Goal: Information Seeking & Learning: Find contact information

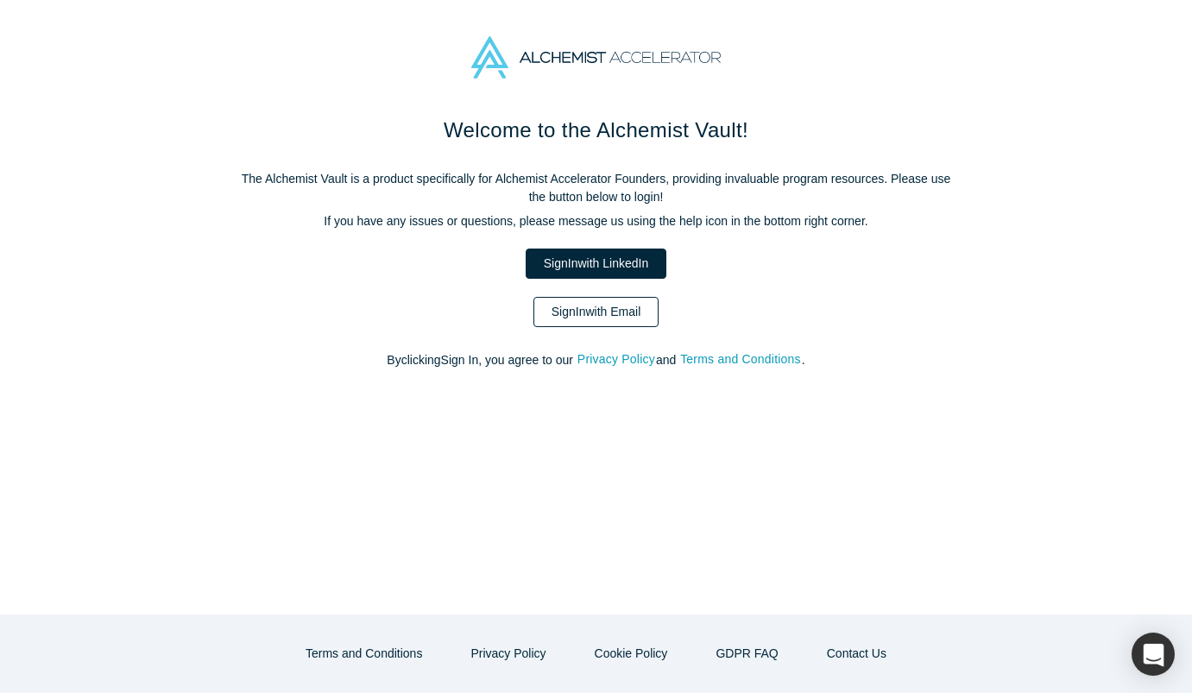
click at [610, 309] on link "Sign In with Email" at bounding box center [597, 312] width 126 height 30
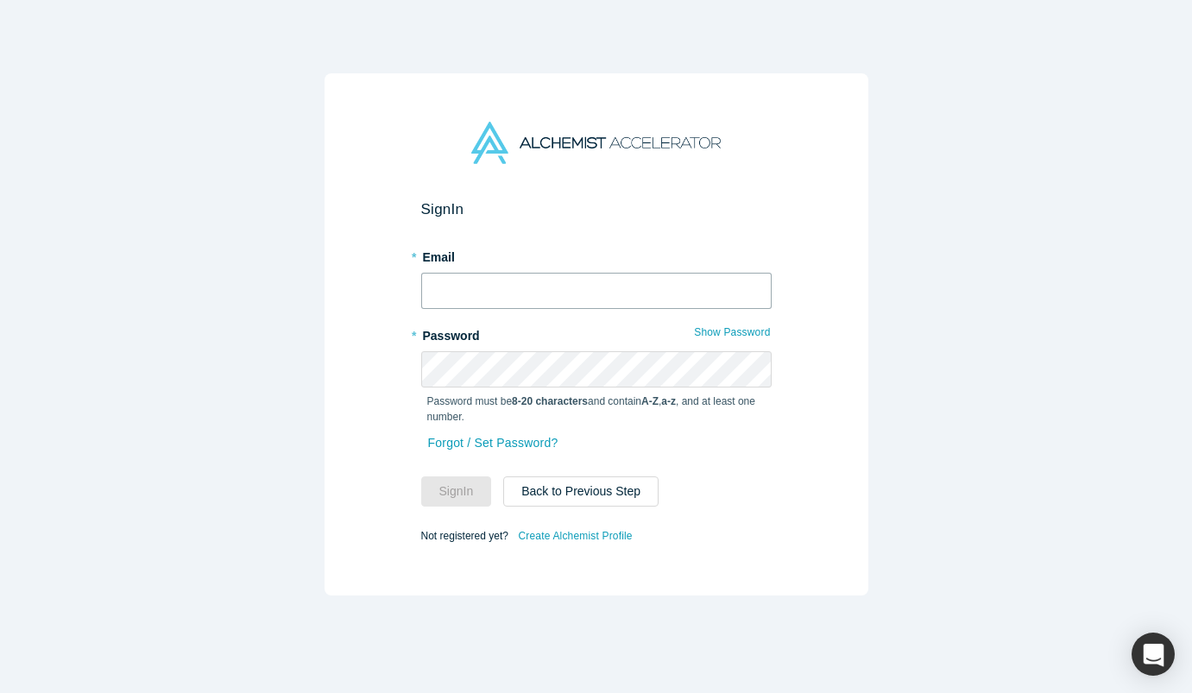
click at [541, 300] on input "text" at bounding box center [596, 291] width 351 height 36
type input "[PERSON_NAME][EMAIL_ADDRESS][DOMAIN_NAME]"
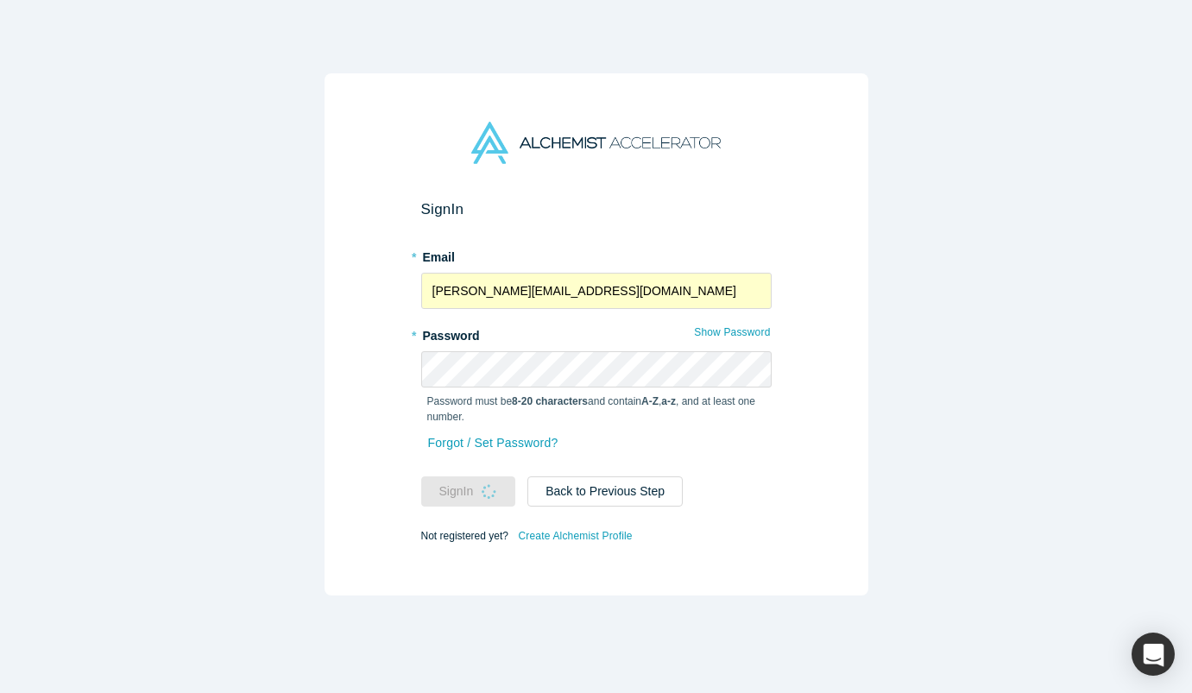
click at [567, 344] on label "* Password" at bounding box center [596, 333] width 351 height 24
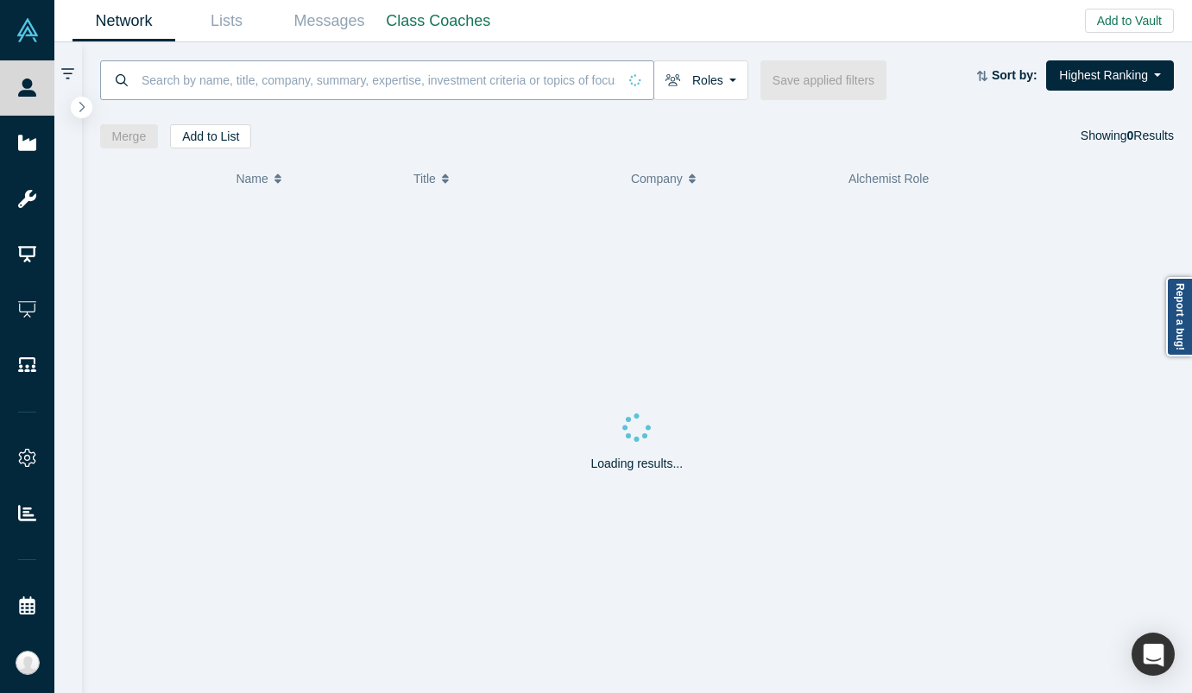
click at [162, 94] on input at bounding box center [378, 80] width 477 height 41
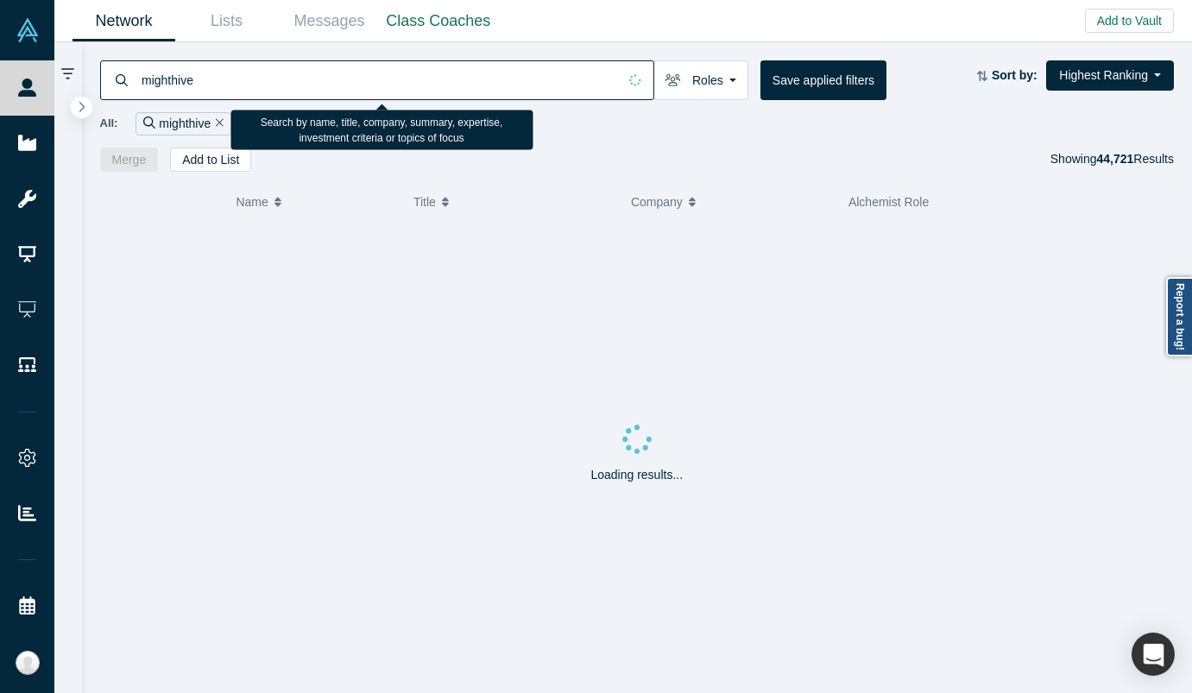
click at [174, 76] on input "mighthive" at bounding box center [378, 80] width 477 height 41
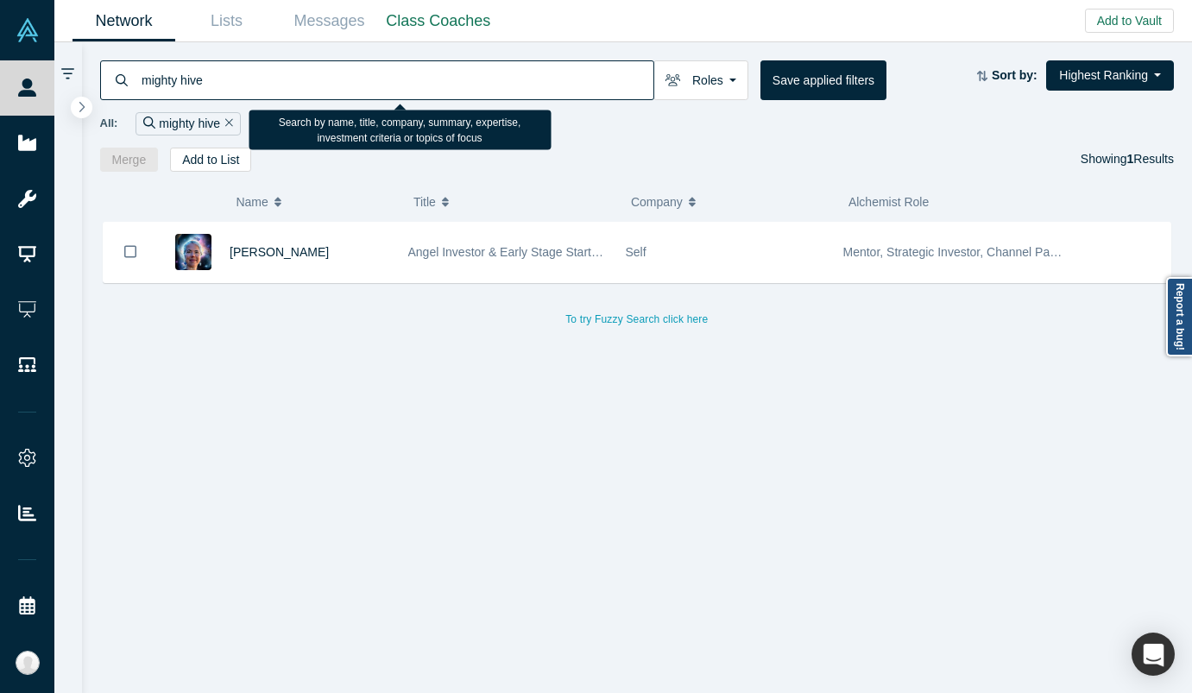
click at [213, 78] on input "mighty hive" at bounding box center [397, 80] width 514 height 41
type input "mighty"
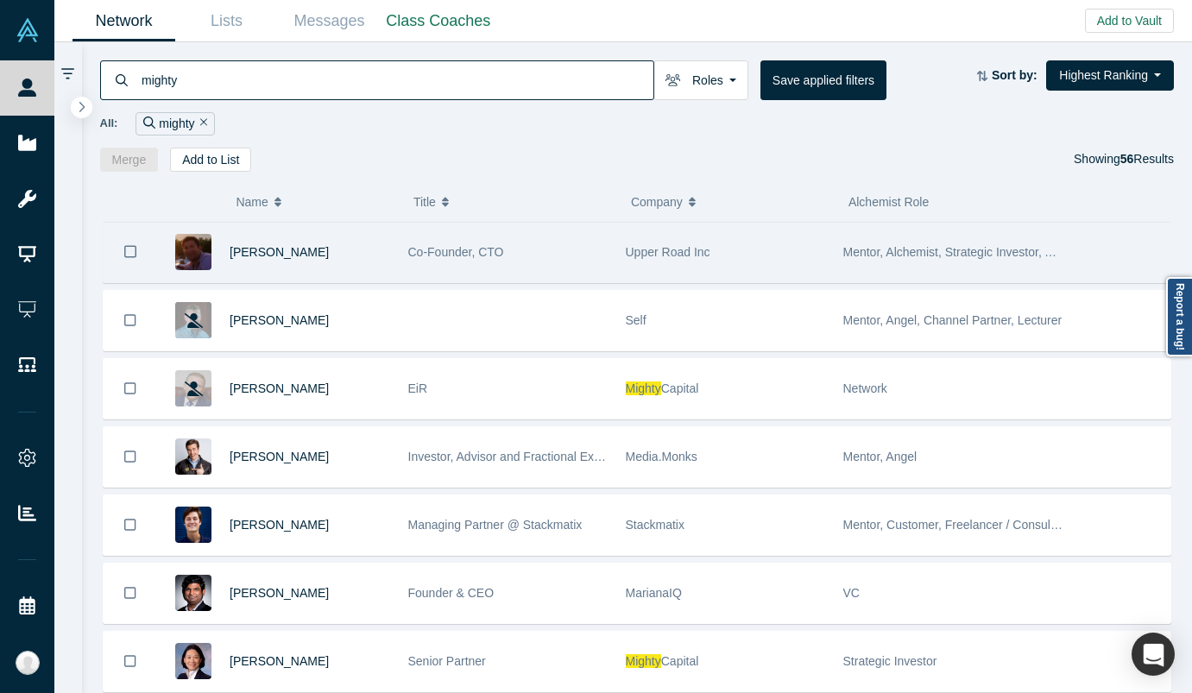
click at [657, 211] on span "Company" at bounding box center [657, 202] width 52 height 36
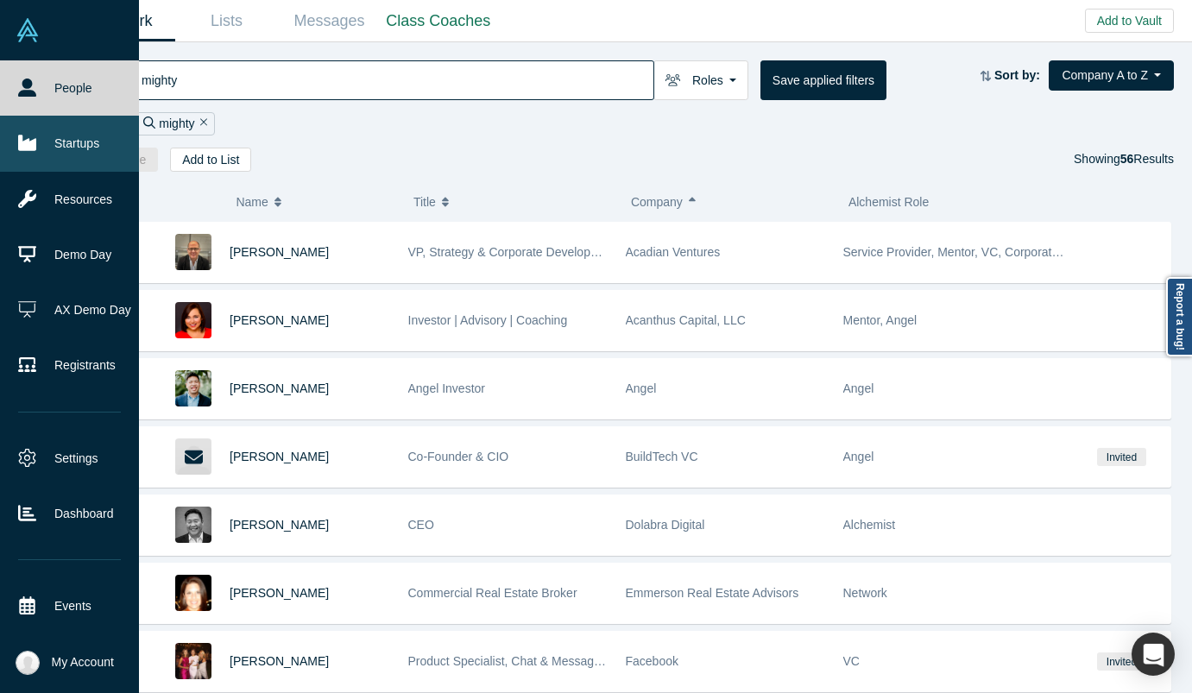
click at [52, 144] on link "Startups" at bounding box center [69, 143] width 139 height 55
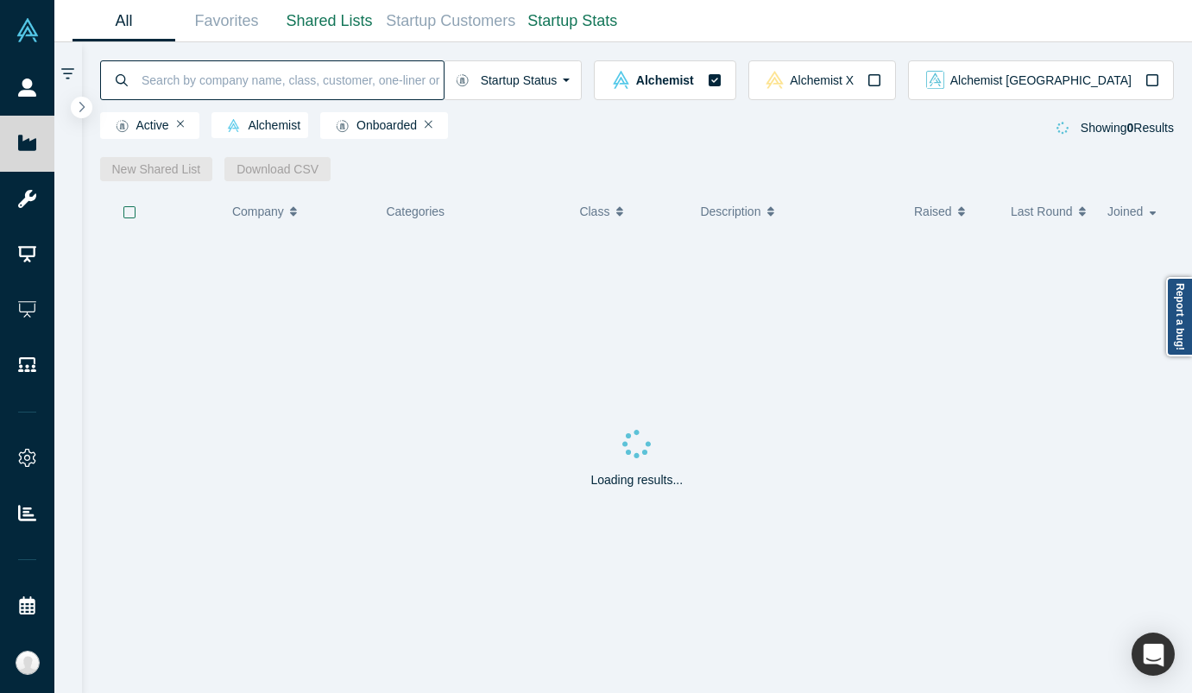
click at [188, 71] on input at bounding box center [292, 80] width 304 height 41
type input "mighty"
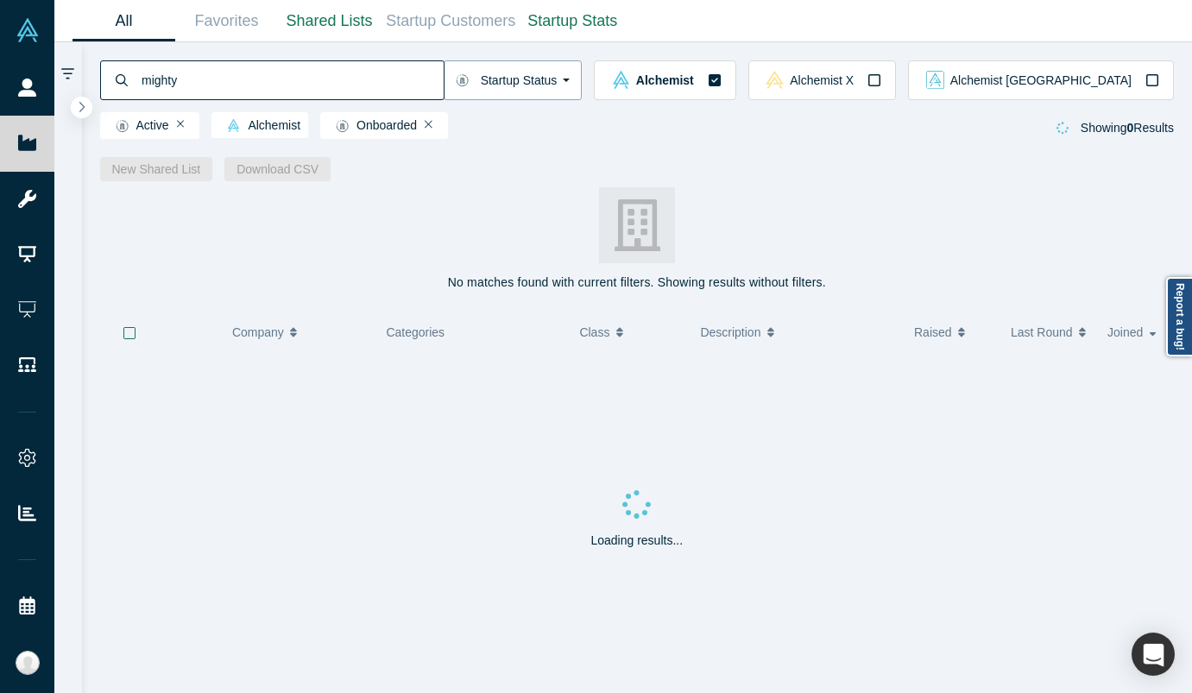
click at [583, 76] on button "Startup Status" at bounding box center [513, 80] width 139 height 40
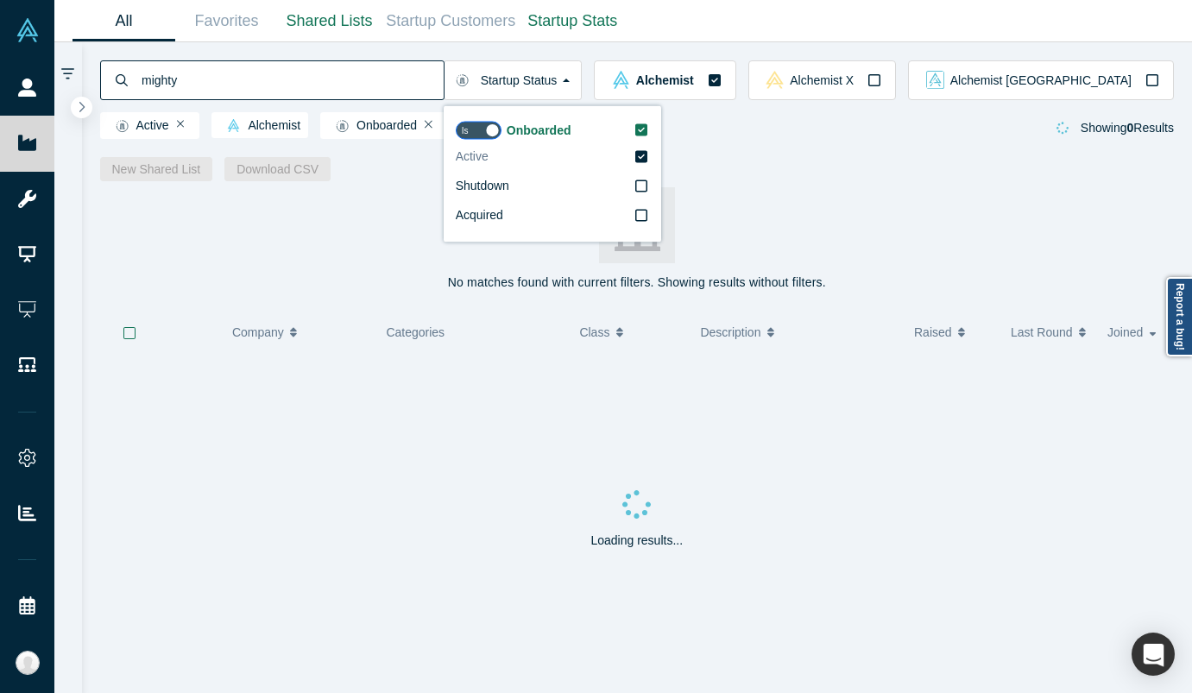
click at [649, 167] on label "Active" at bounding box center [552, 156] width 193 height 29
click at [0, 0] on input "Active" at bounding box center [0, 0] width 0 height 0
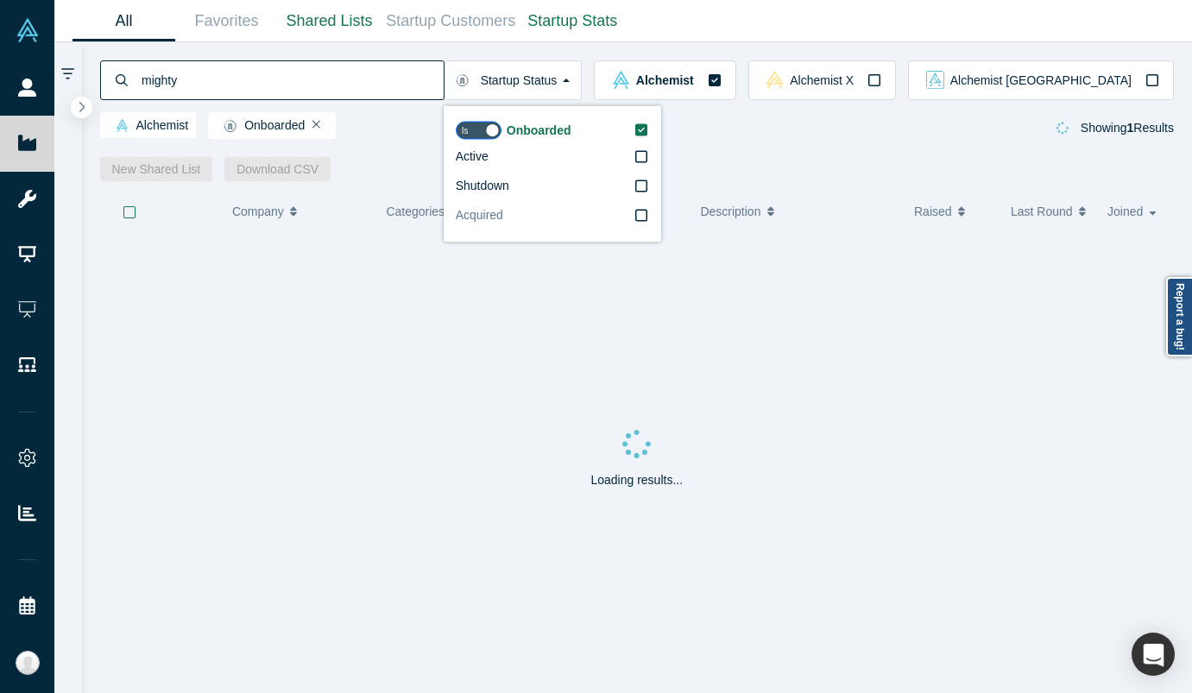
click at [648, 209] on icon at bounding box center [641, 216] width 12 height 14
click at [0, 0] on input "Acquired" at bounding box center [0, 0] width 0 height 0
click at [648, 190] on icon at bounding box center [641, 187] width 12 height 14
click at [0, 0] on input "Active" at bounding box center [0, 0] width 0 height 0
click at [649, 230] on label "Shutdown" at bounding box center [552, 215] width 193 height 29
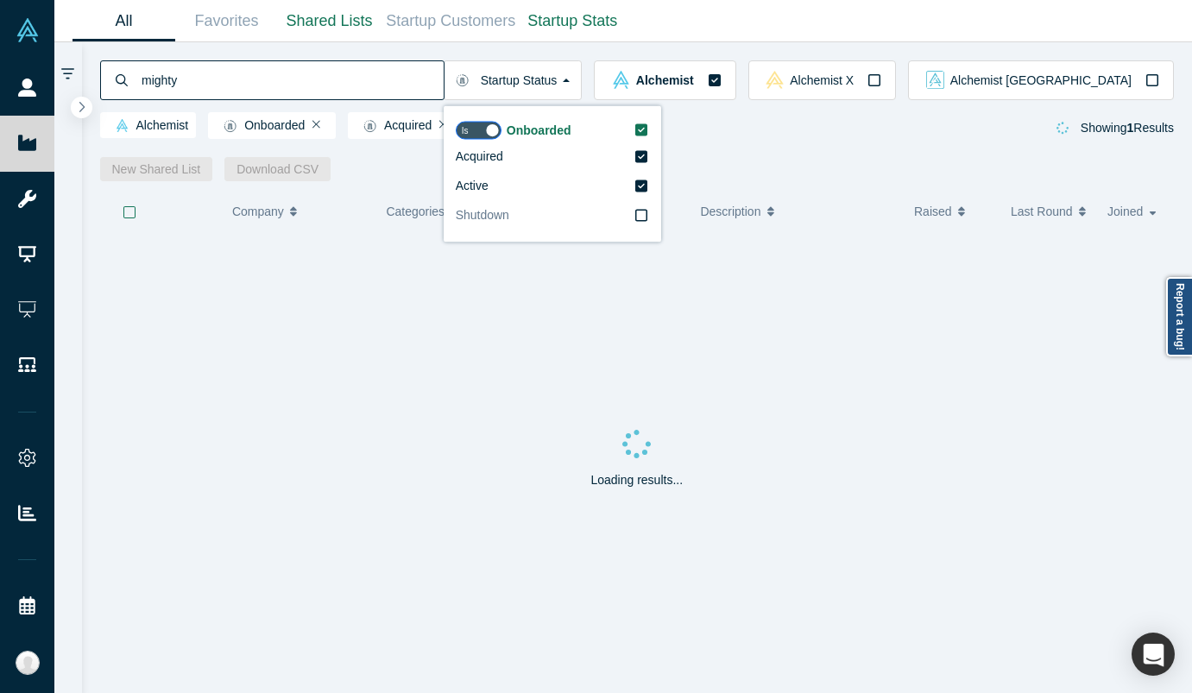
click at [0, 0] on input "Shutdown" at bounding box center [0, 0] width 0 height 0
click at [485, 417] on div "Loading results..." at bounding box center [637, 462] width 1075 height 461
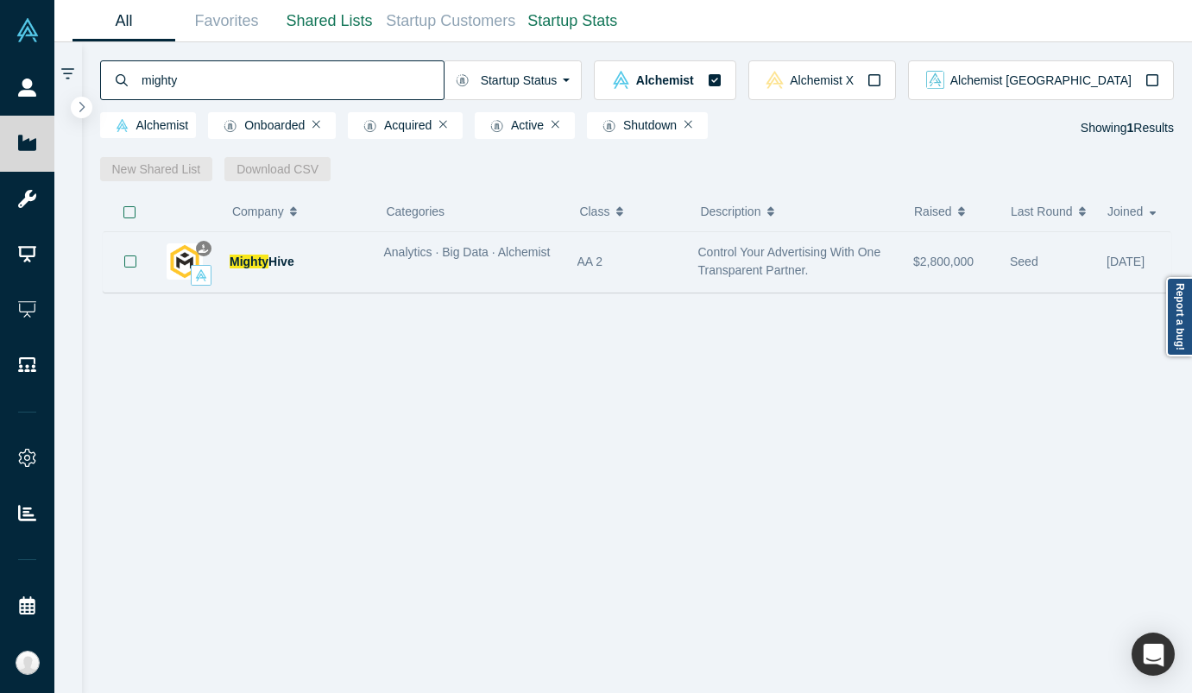
click at [371, 260] on div "Mighty Hive" at bounding box center [266, 262] width 218 height 60
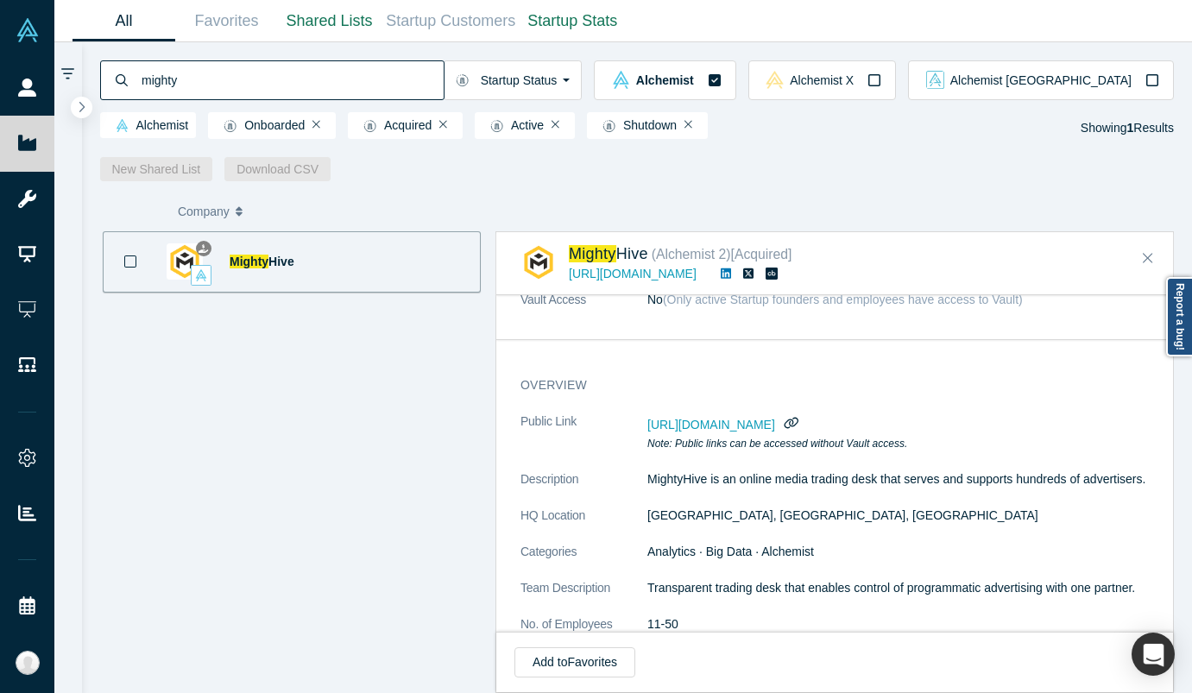
scroll to position [69, 0]
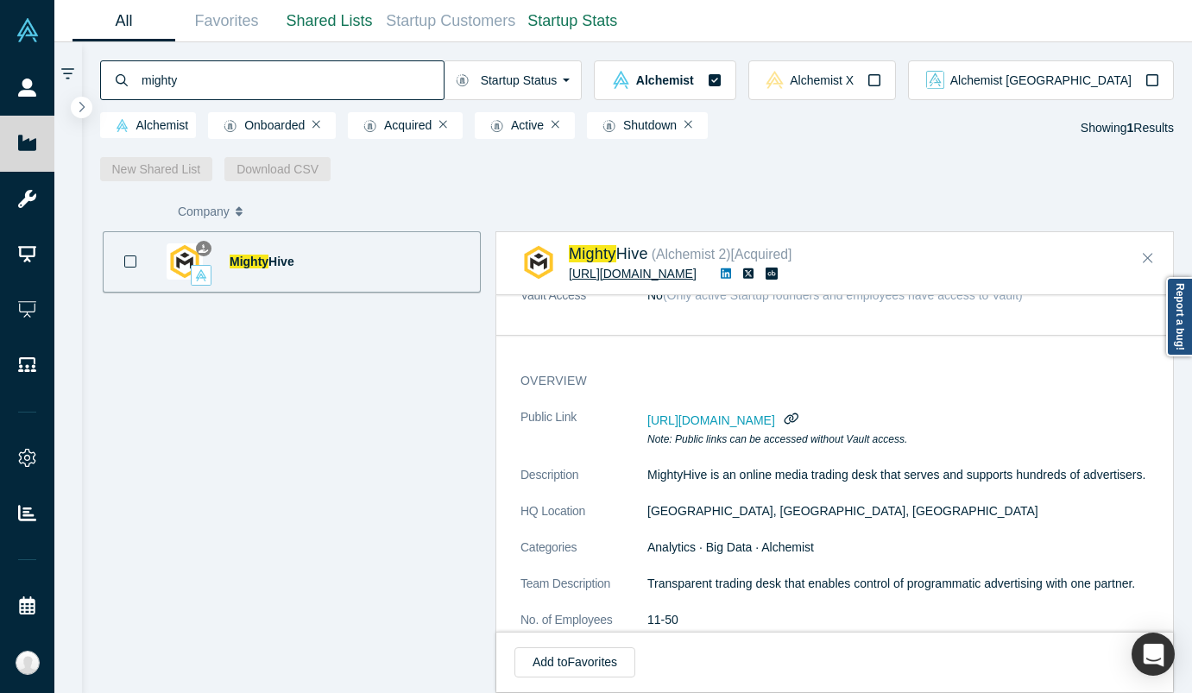
click at [598, 278] on link "[URL][DOMAIN_NAME]" at bounding box center [633, 274] width 128 height 14
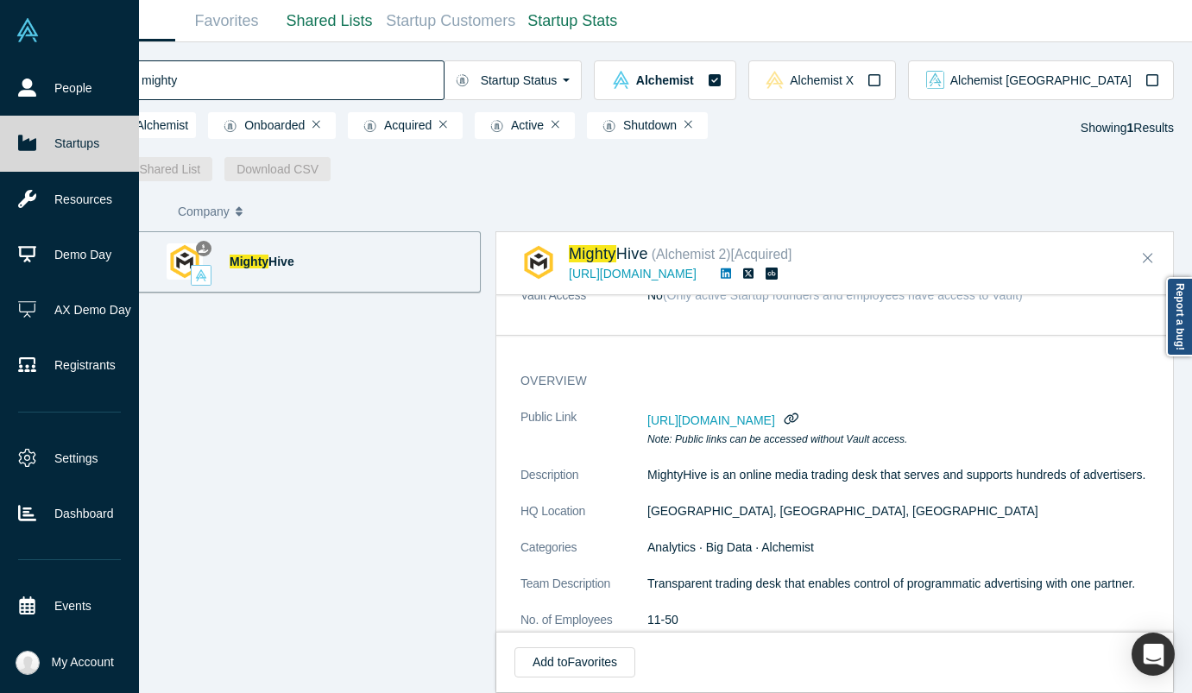
click at [24, 123] on link "Startups" at bounding box center [69, 143] width 139 height 55
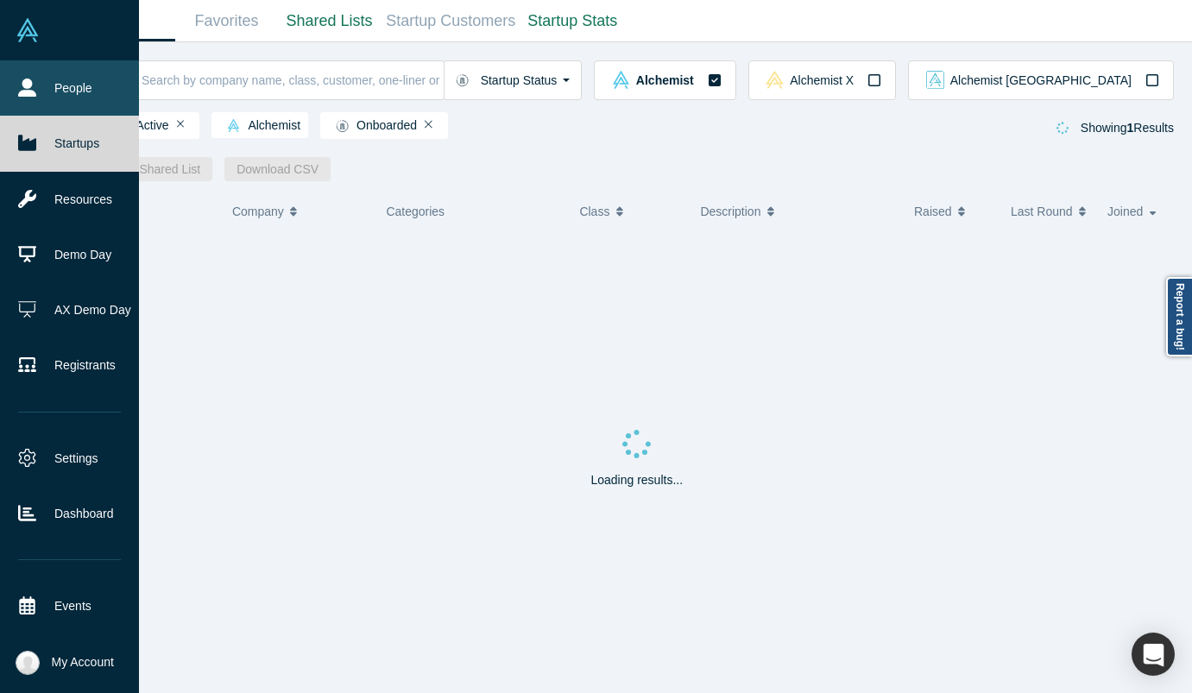
click at [49, 93] on link "People" at bounding box center [69, 87] width 139 height 55
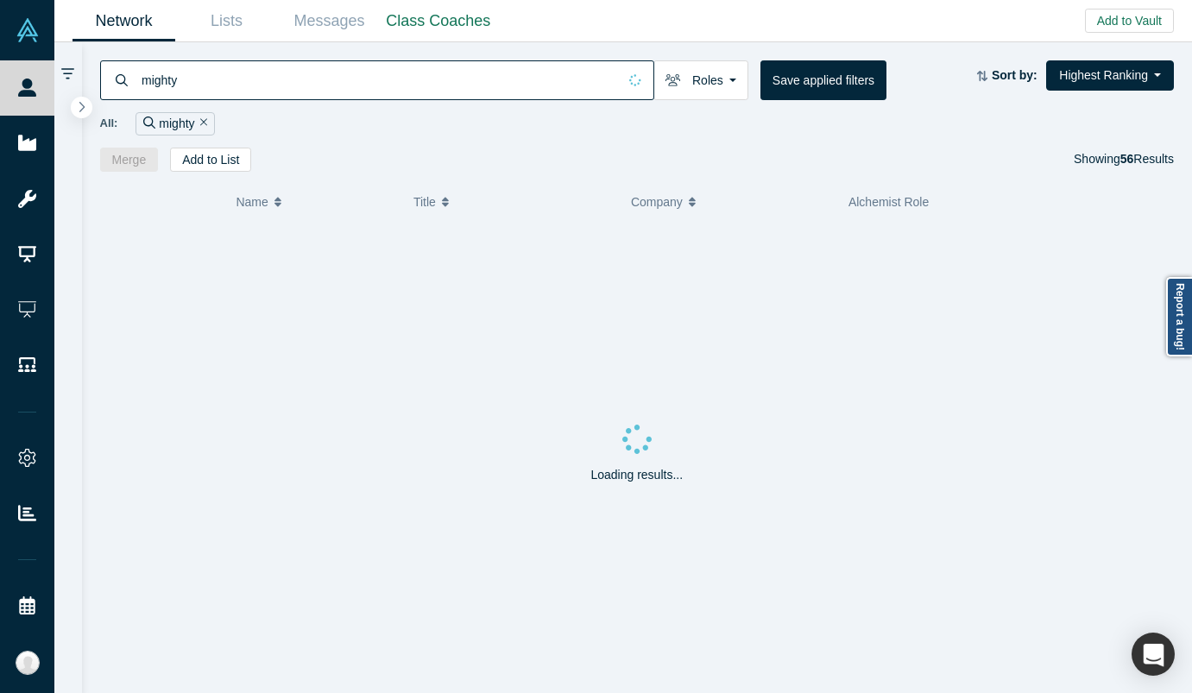
click at [170, 86] on input "mighty" at bounding box center [378, 80] width 477 height 41
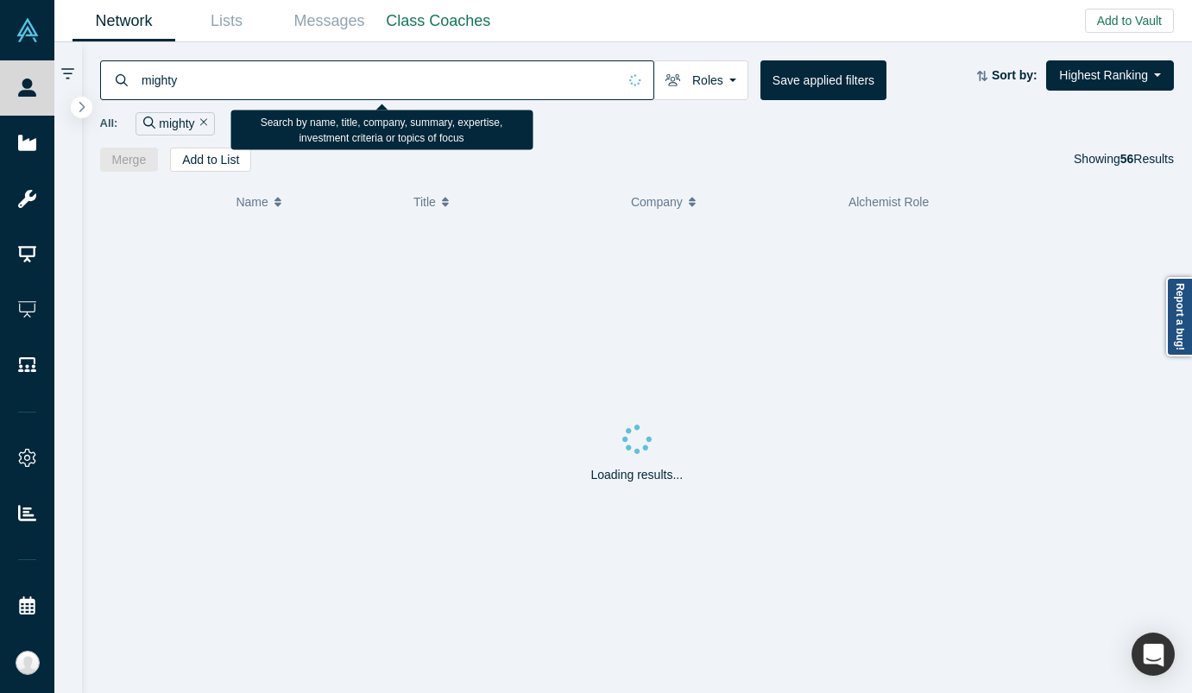
click at [170, 86] on input "mighty" at bounding box center [378, 80] width 477 height 41
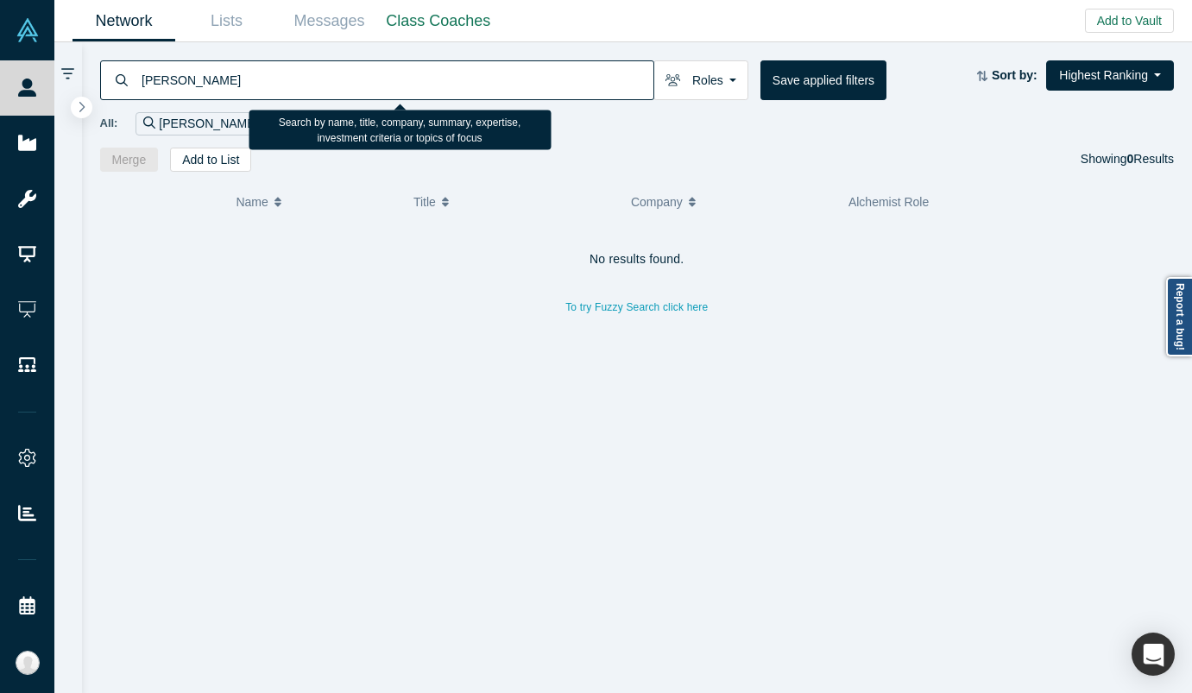
click at [167, 79] on input "[PERSON_NAME]" at bounding box center [397, 80] width 514 height 41
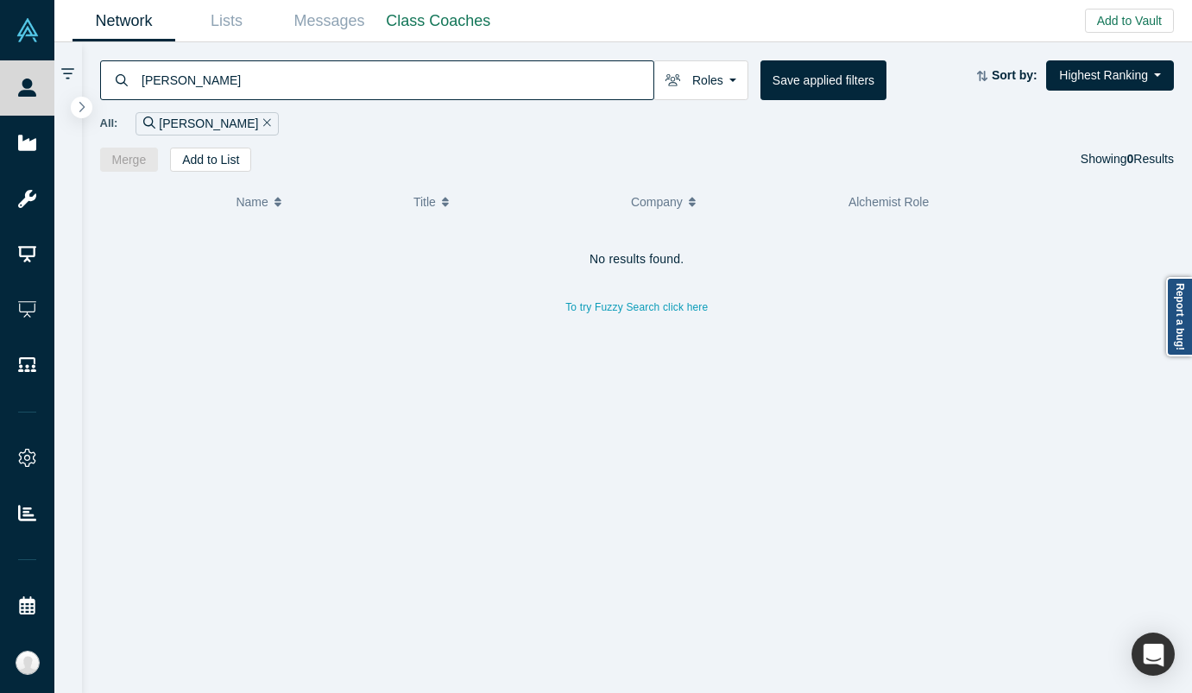
type input "[PERSON_NAME]"
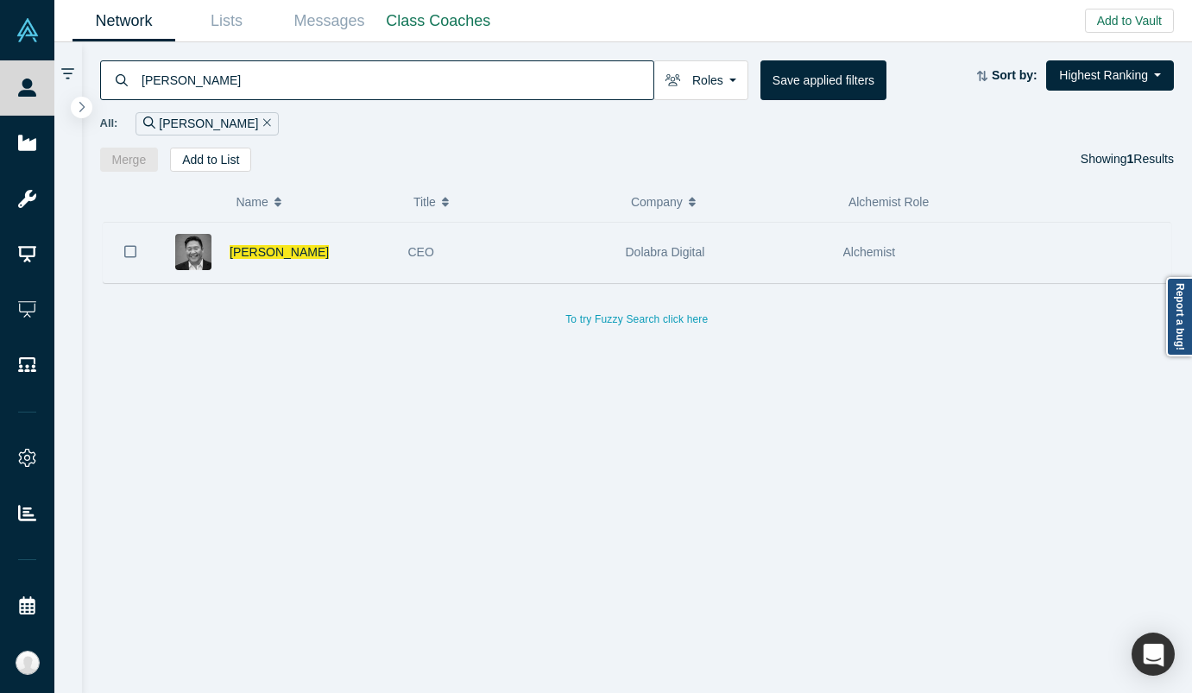
click at [447, 243] on div "CEO" at bounding box center [507, 253] width 199 height 60
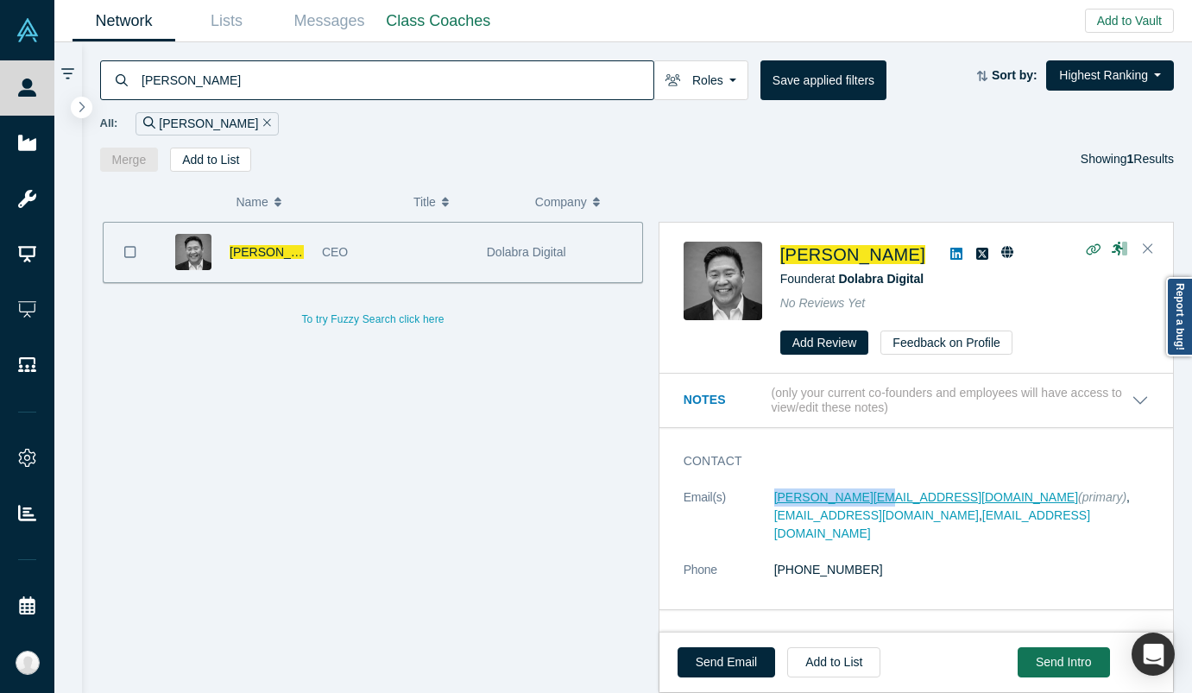
copy link "[PERSON_NAME][EMAIL_ADDRESS][DOMAIN_NAME]"
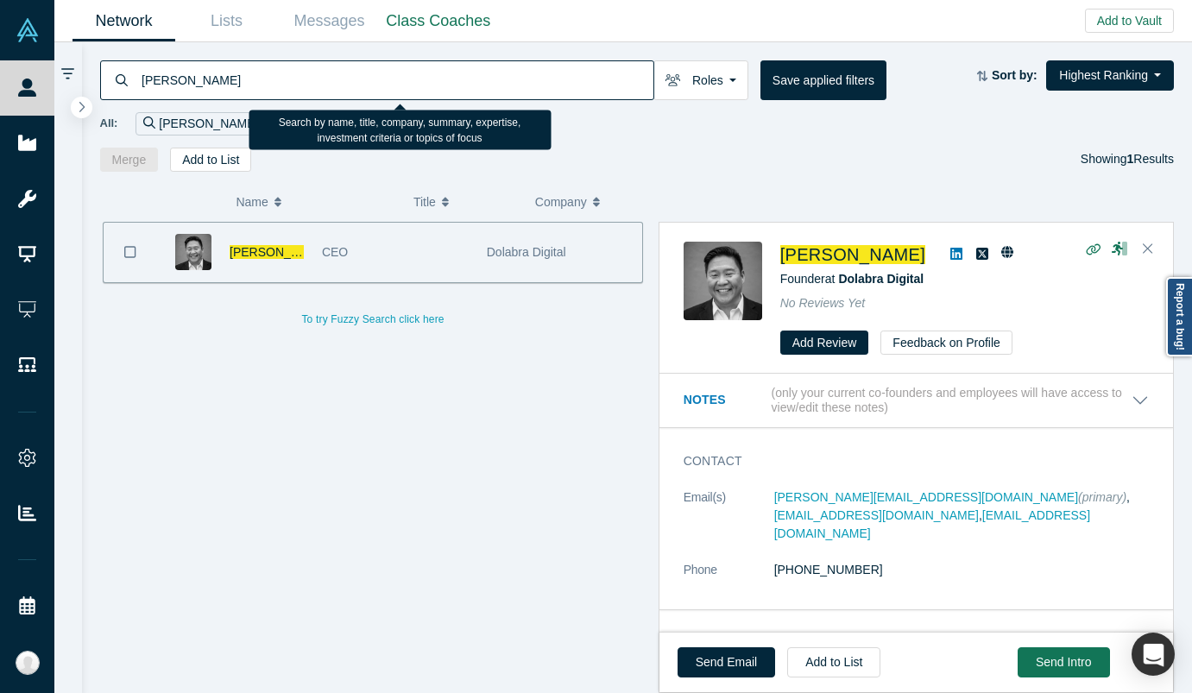
click at [200, 71] on input "[PERSON_NAME]" at bounding box center [397, 80] width 514 height 41
click at [200, 70] on input "[PERSON_NAME]" at bounding box center [397, 80] width 514 height 41
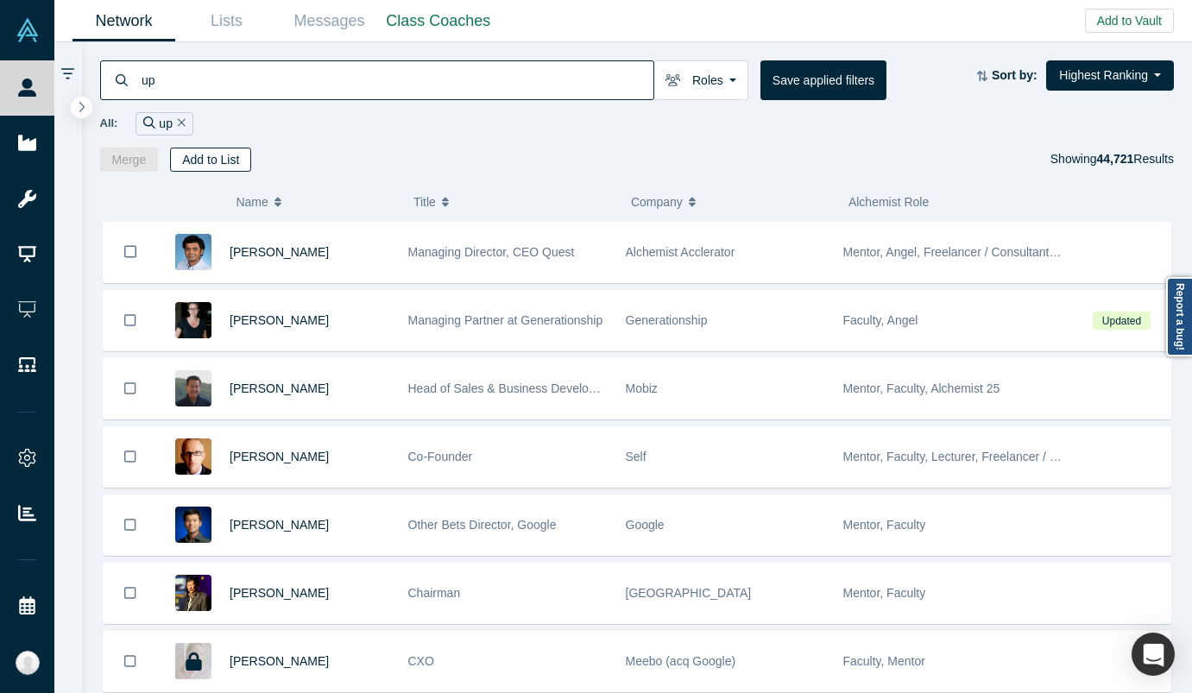
type input "u"
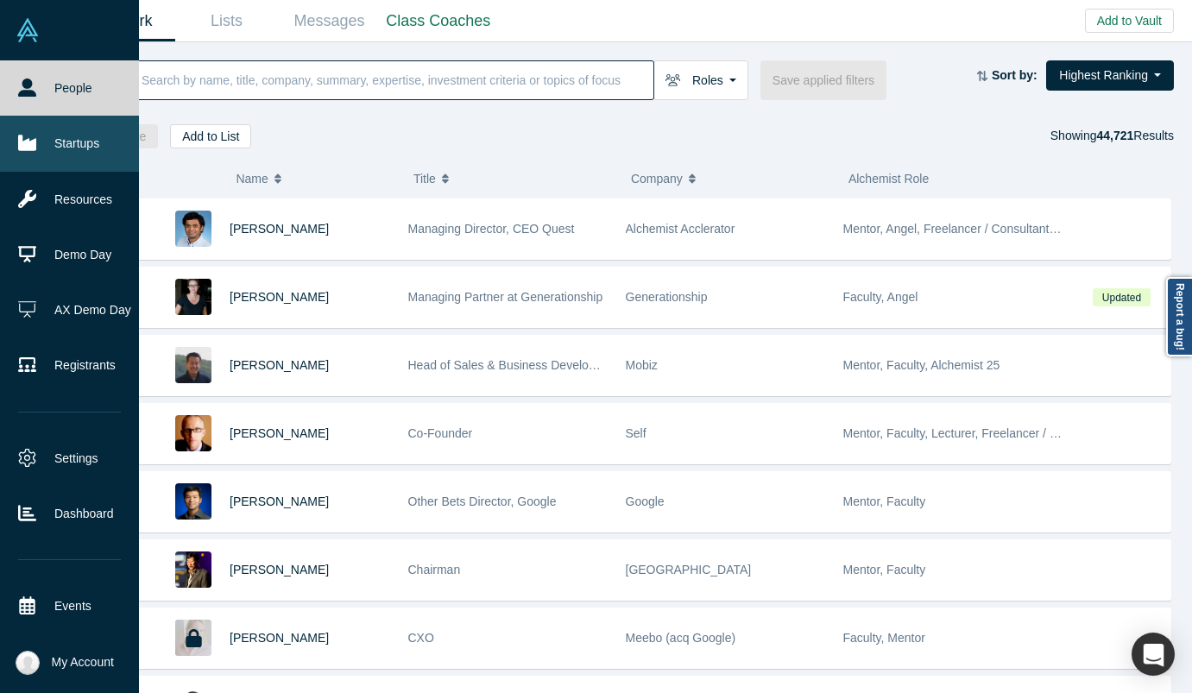
click at [48, 144] on link "Startups" at bounding box center [69, 143] width 139 height 55
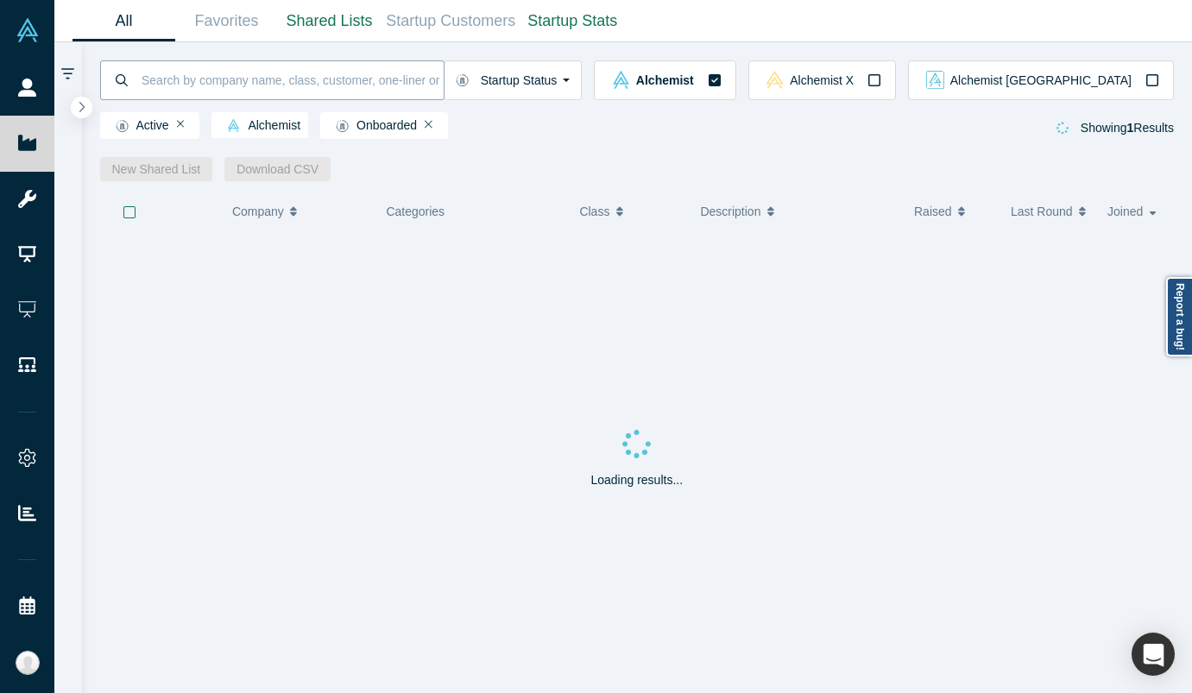
click at [247, 79] on input at bounding box center [292, 80] width 304 height 41
type input "upshot"
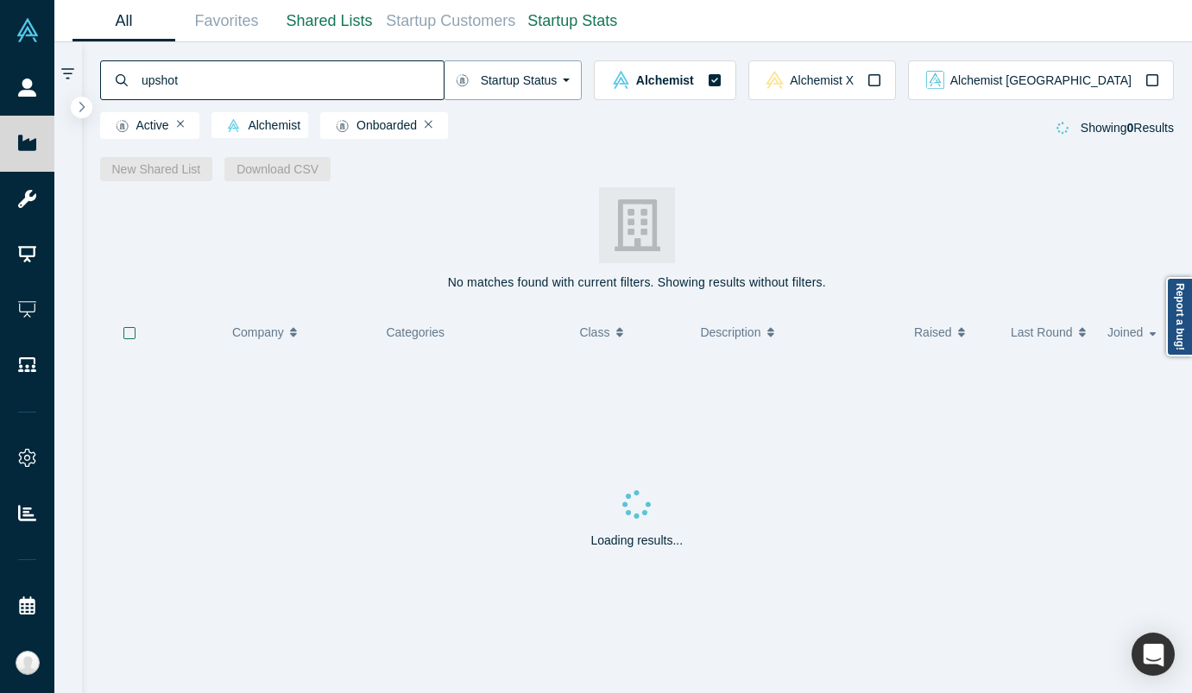
click at [583, 76] on button "Startup Status" at bounding box center [513, 80] width 139 height 40
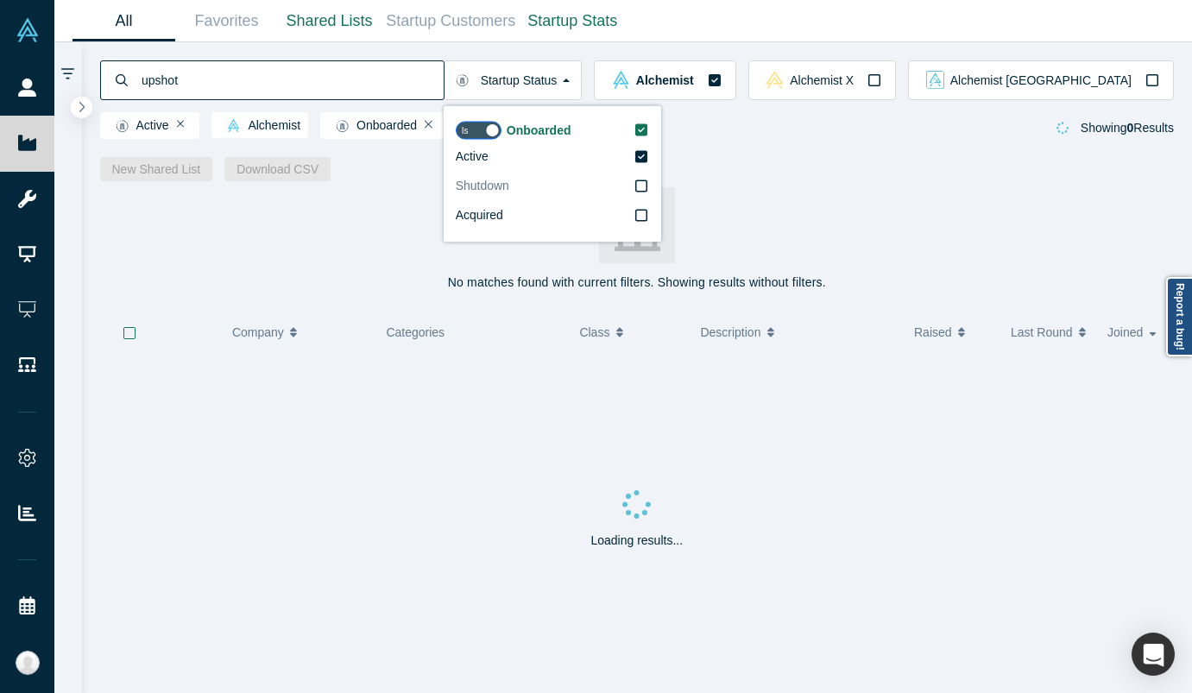
click at [647, 173] on label "Shutdown" at bounding box center [552, 186] width 193 height 29
click at [0, 0] on input "Shutdown" at bounding box center [0, 0] width 0 height 0
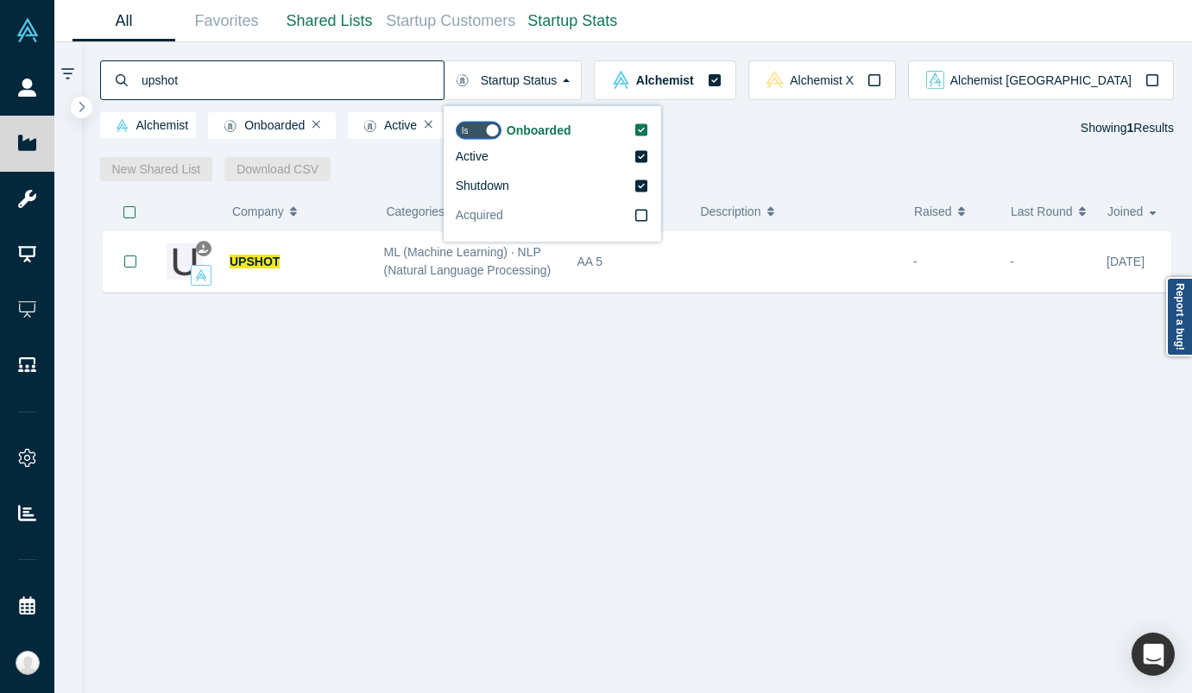
click at [648, 228] on label "Acquired" at bounding box center [552, 215] width 193 height 29
click at [0, 0] on input "Acquired" at bounding box center [0, 0] width 0 height 0
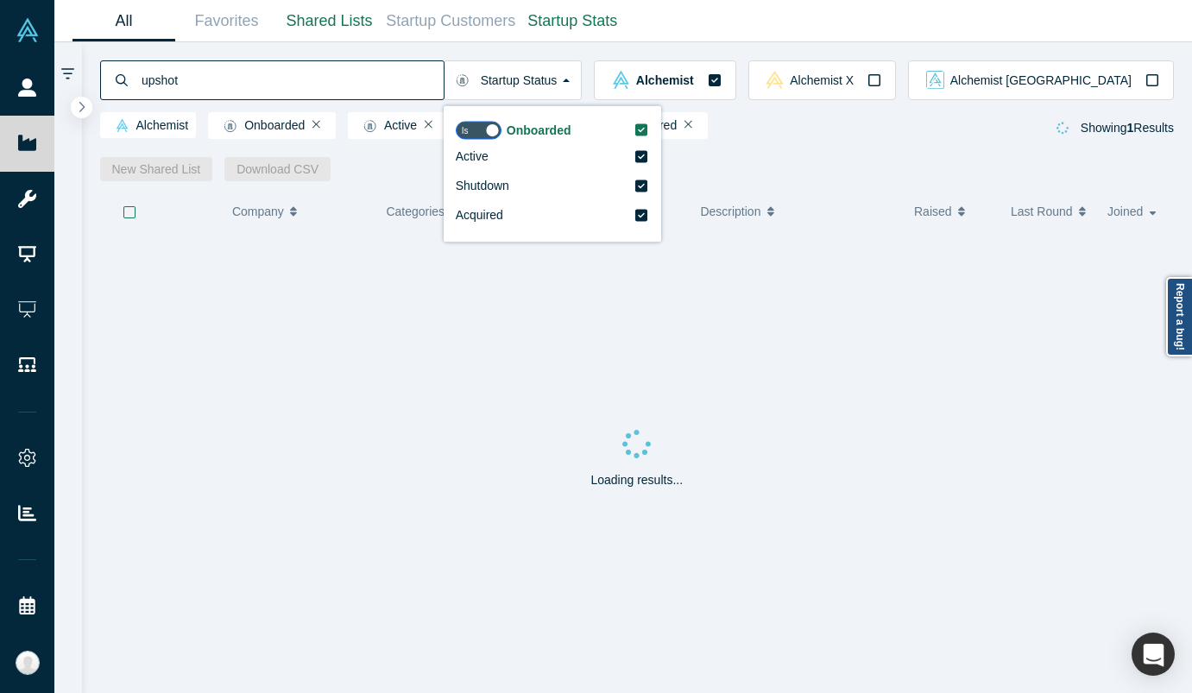
click at [519, 358] on div "Loading results..." at bounding box center [637, 462] width 1075 height 461
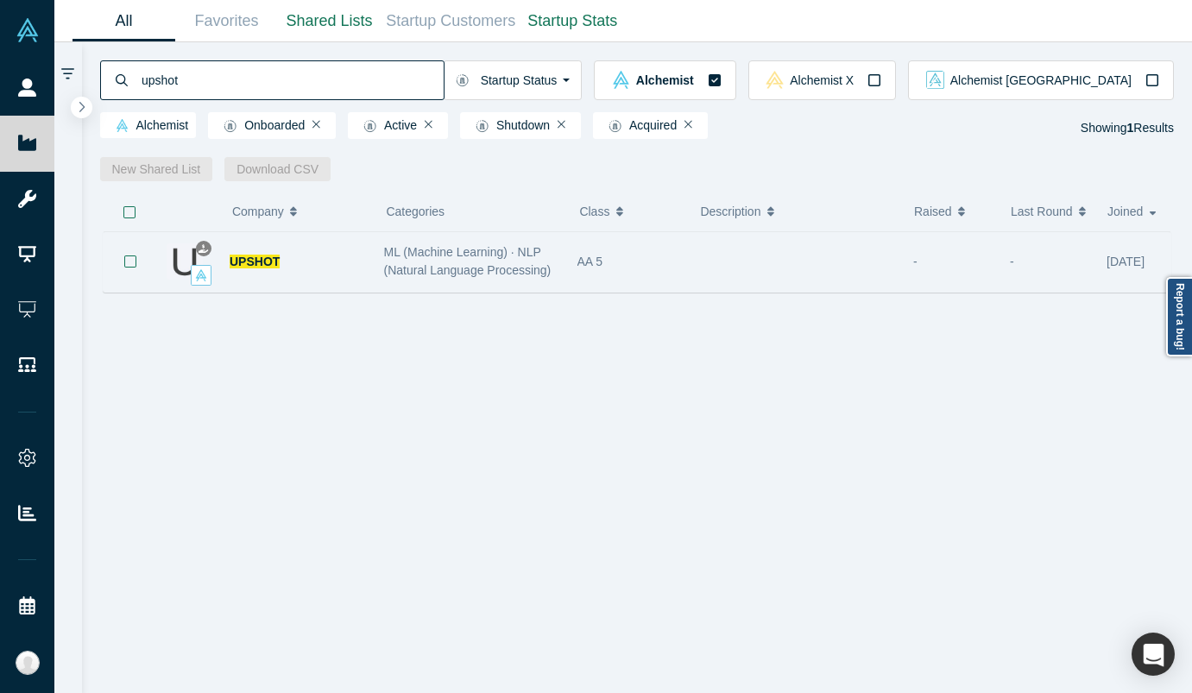
click at [560, 275] on div "ML (Machine Learning) · NLP (Natural Language Processing)" at bounding box center [471, 262] width 193 height 54
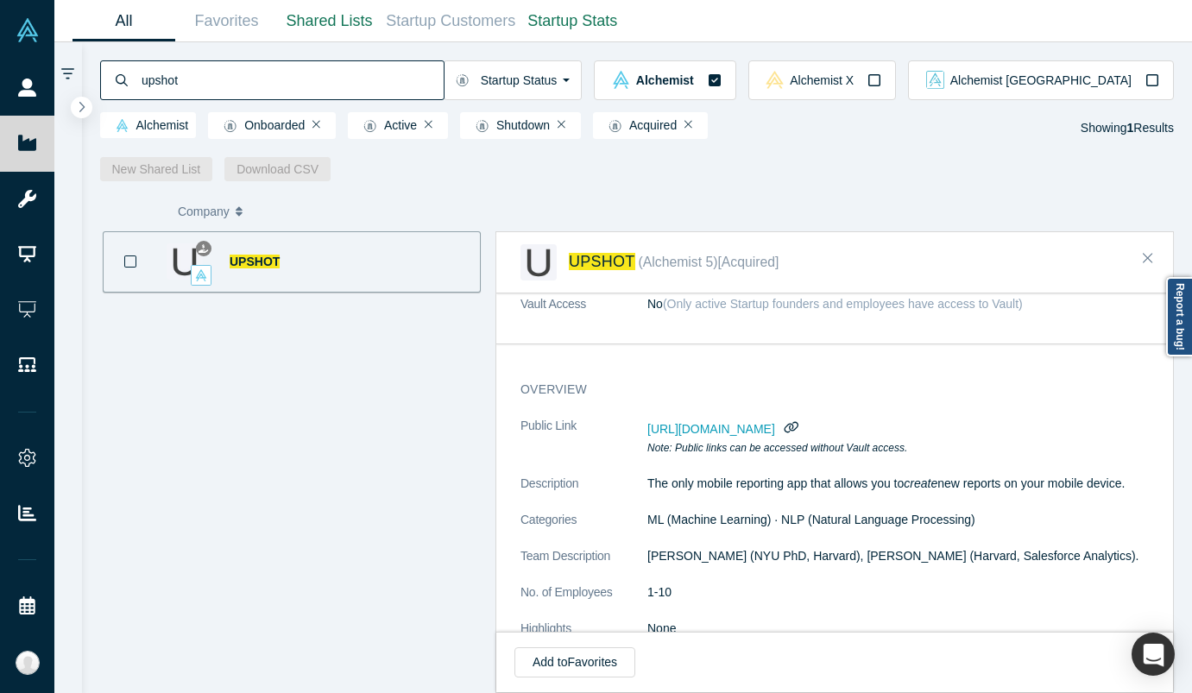
scroll to position [211, 0]
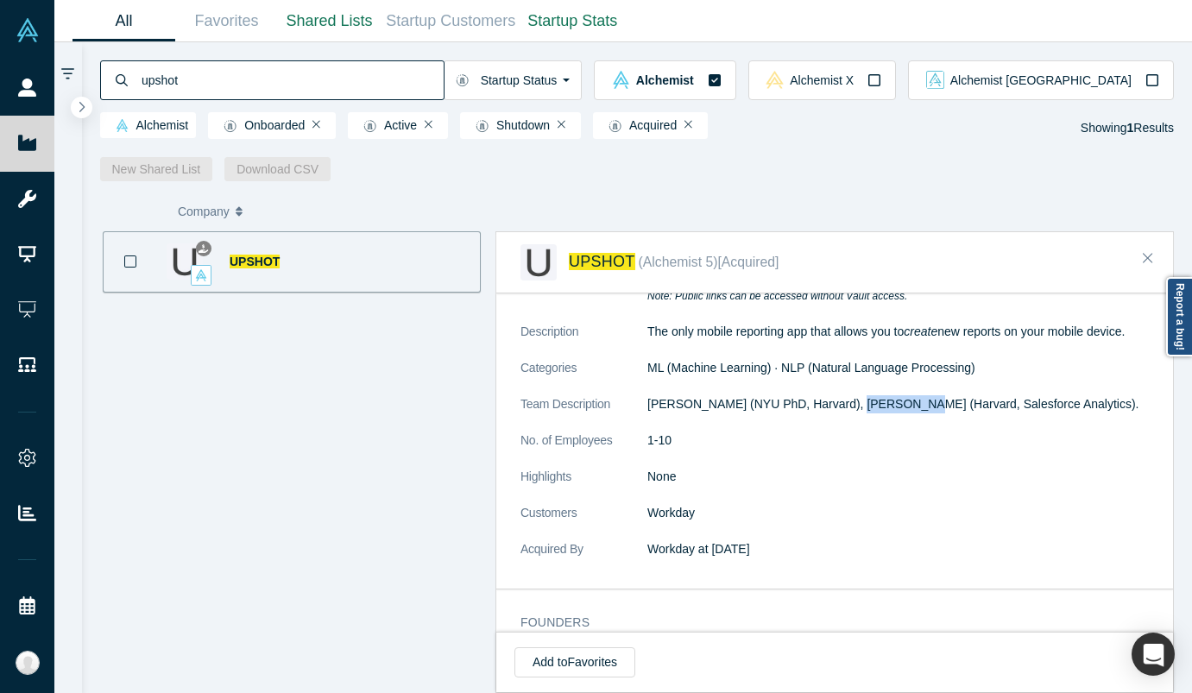
drag, startPoint x: 842, startPoint y: 399, endPoint x: 905, endPoint y: 406, distance: 63.4
click at [905, 406] on p "[PERSON_NAME] (NYU PhD, Harvard), [PERSON_NAME] (Harvard, Salesforce Analytics)." at bounding box center [899, 404] width 502 height 18
copy p "[PERSON_NAME]"
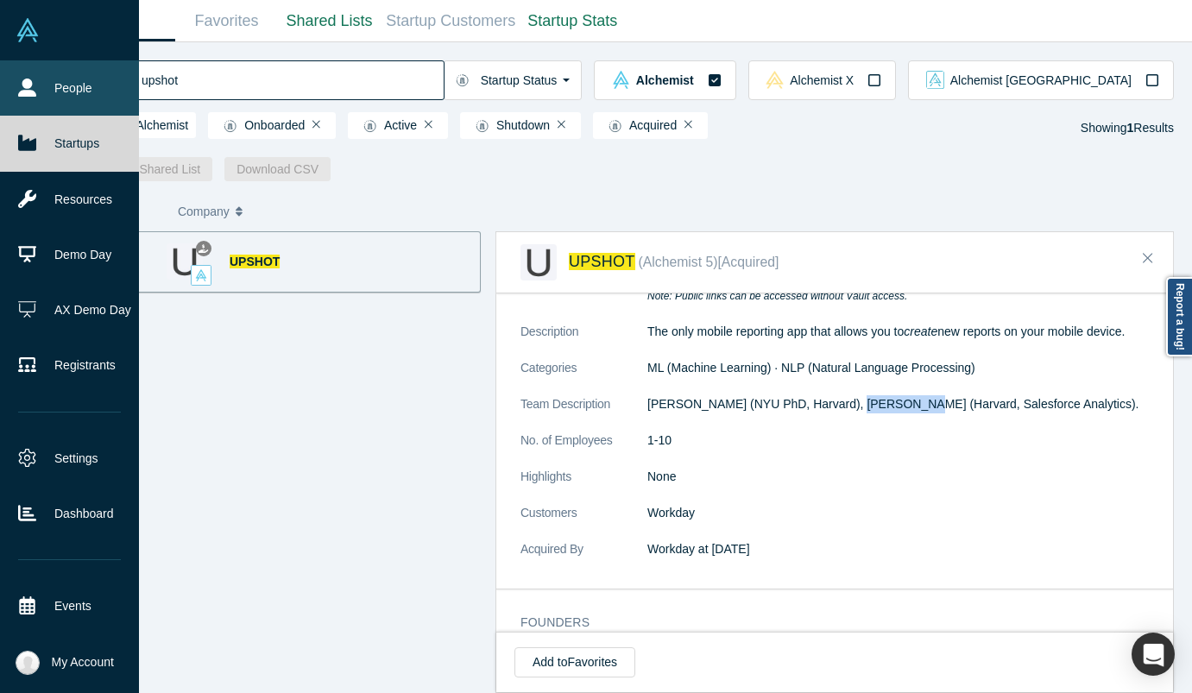
click at [31, 92] on icon at bounding box center [27, 88] width 18 height 18
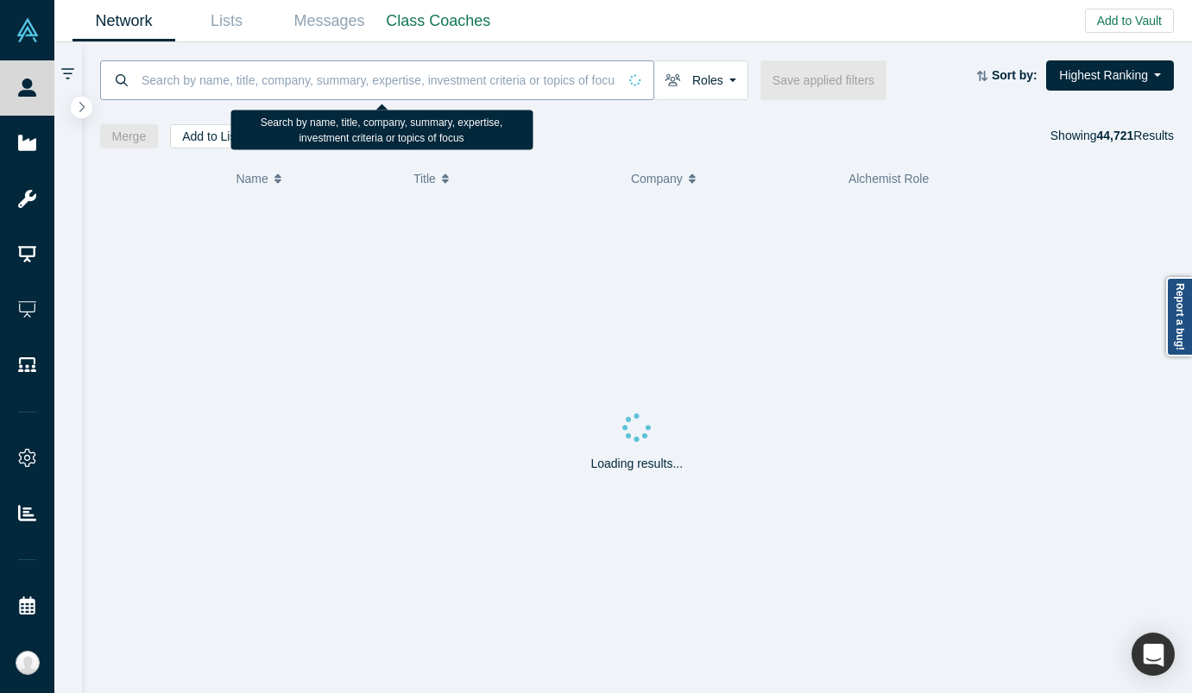
click at [186, 74] on input at bounding box center [378, 80] width 477 height 41
paste input "[PERSON_NAME]"
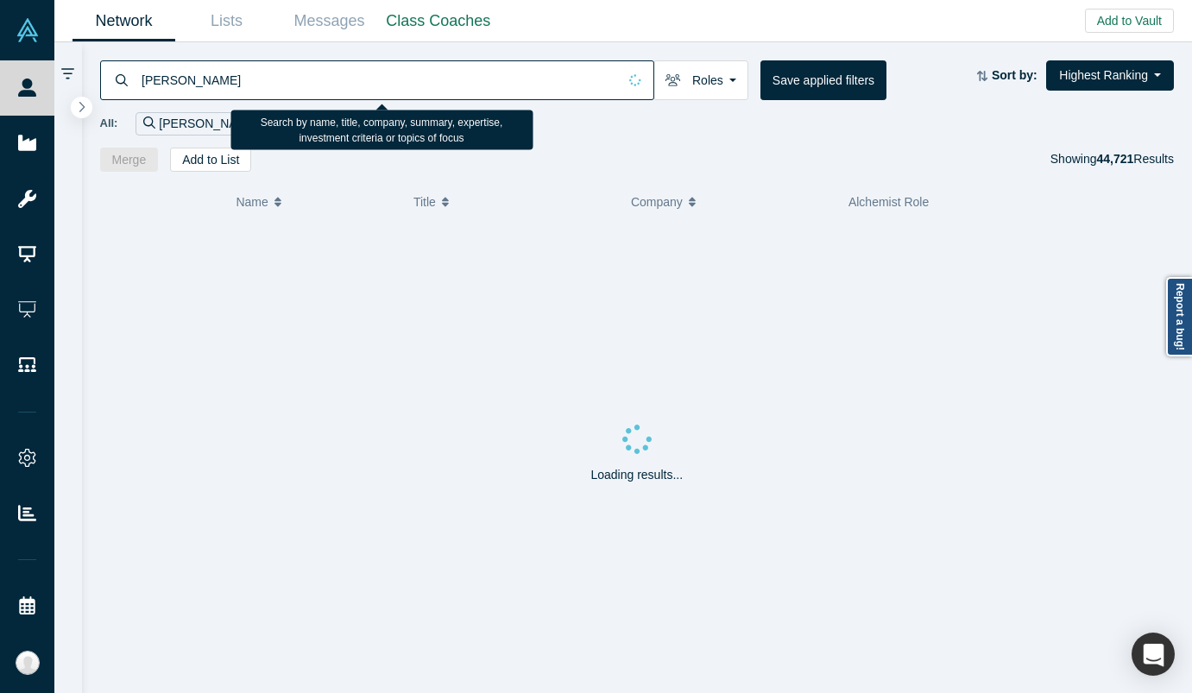
type input "[PERSON_NAME]"
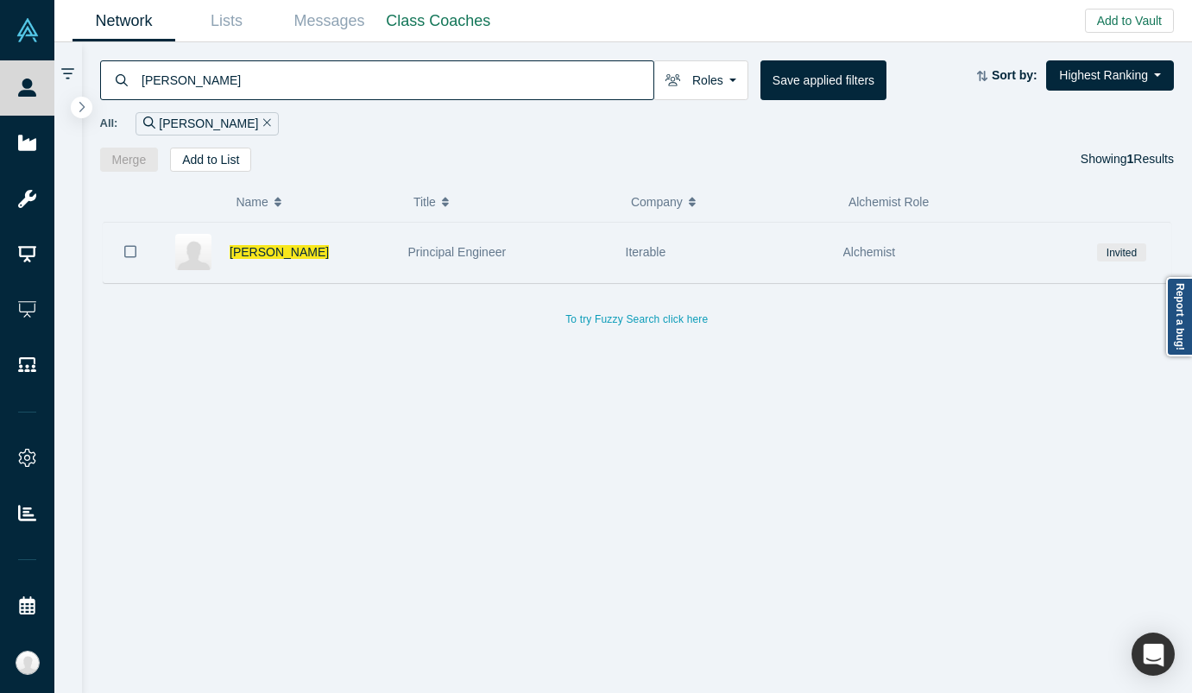
click at [530, 239] on div "Principal Engineer" at bounding box center [507, 253] width 199 height 60
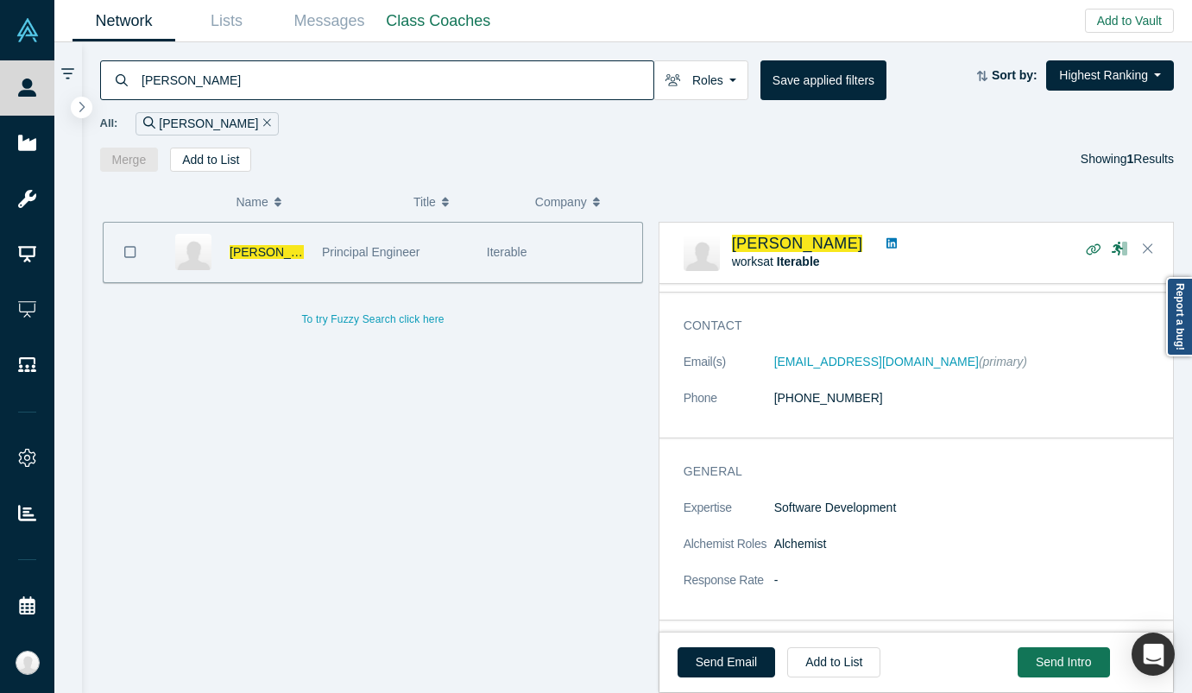
scroll to position [28, 0]
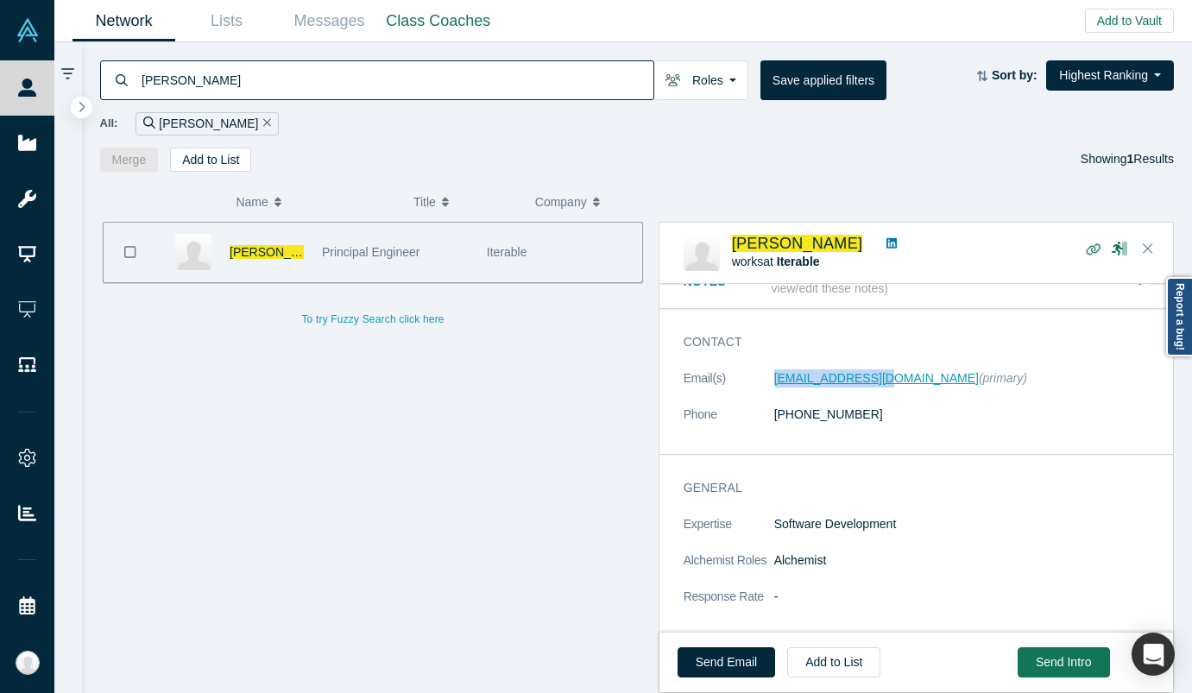
copy link "[EMAIL_ADDRESS][DOMAIN_NAME]"
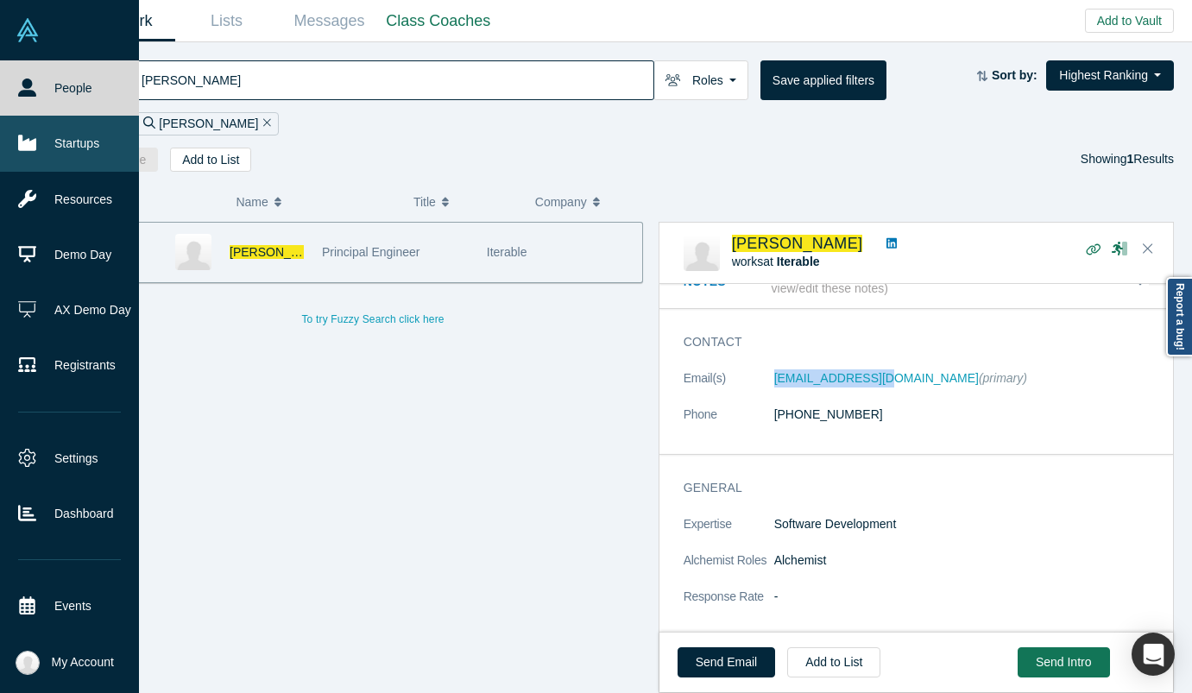
click at [48, 136] on link "Startups" at bounding box center [69, 143] width 139 height 55
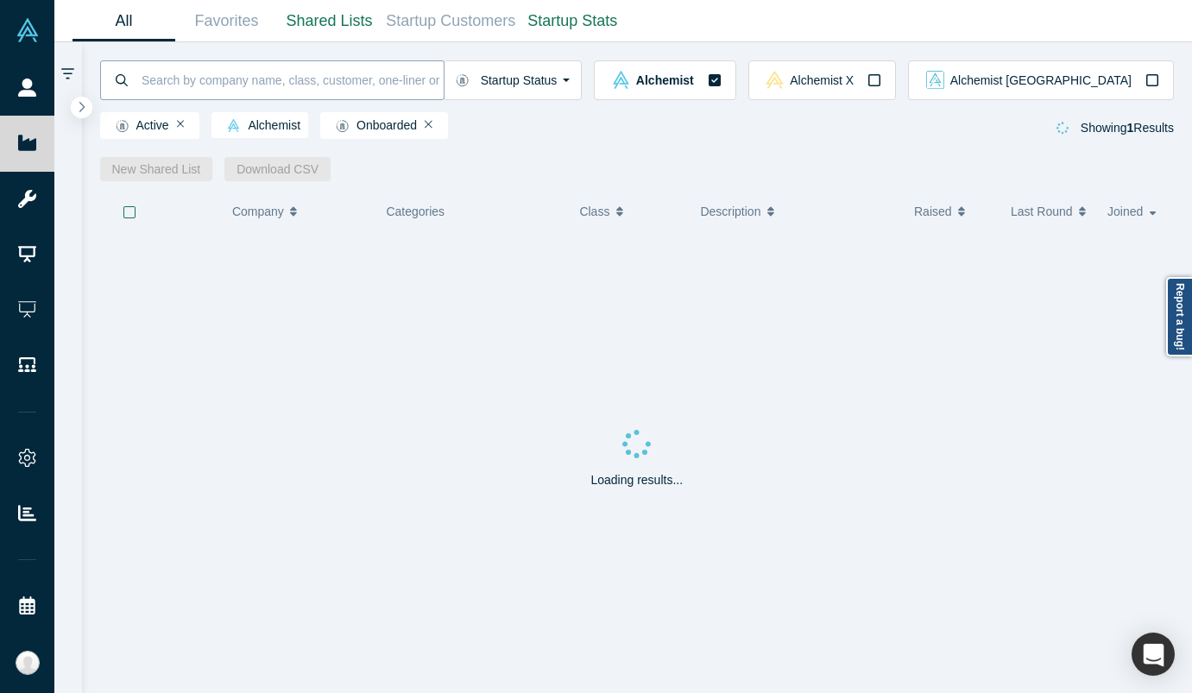
click at [181, 81] on input at bounding box center [292, 80] width 304 height 41
type input "goodtime"
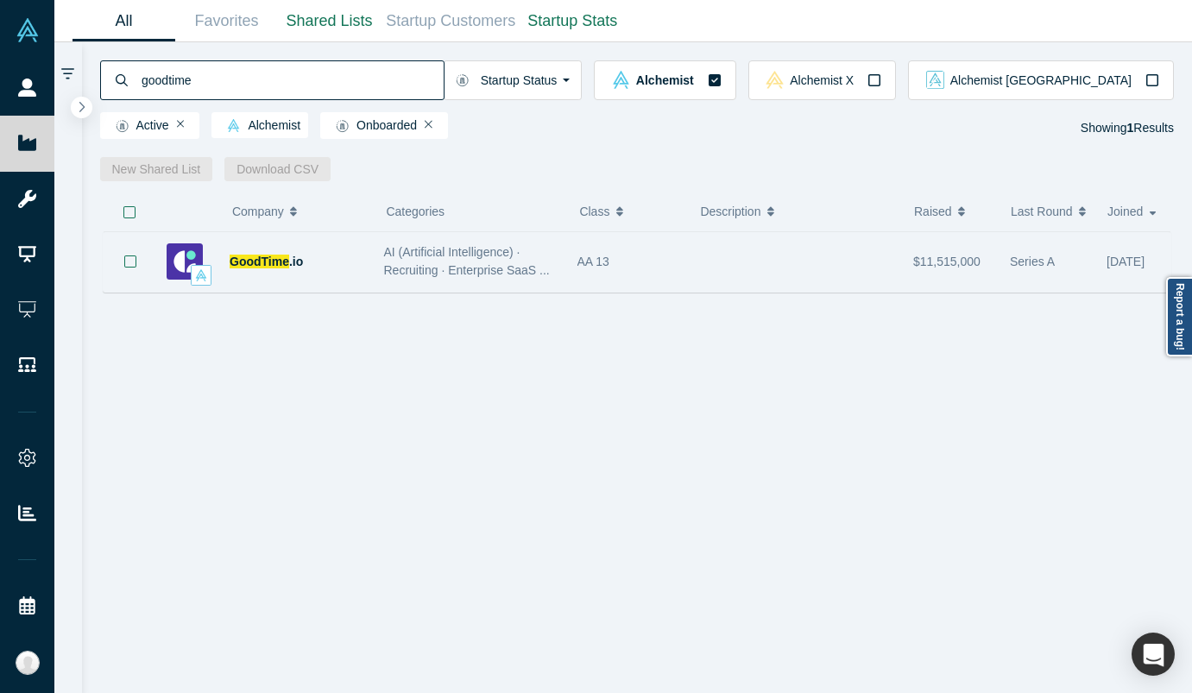
click at [365, 264] on div "GoodTime .io" at bounding box center [298, 262] width 136 height 60
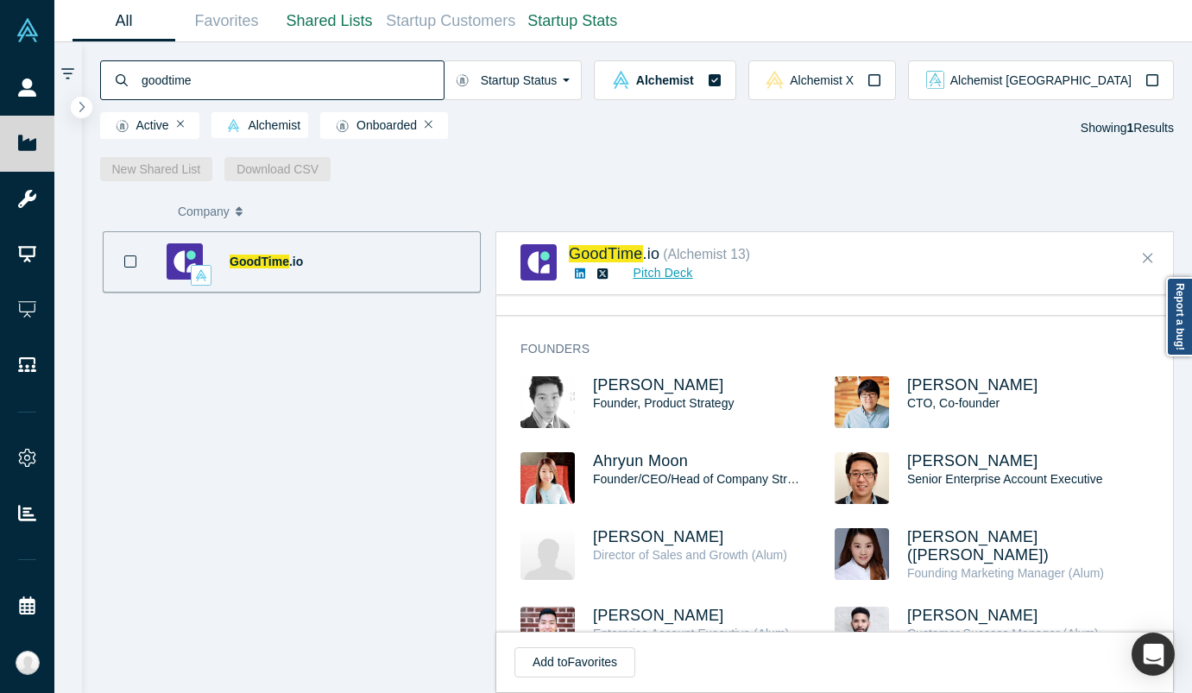
scroll to position [537, 0]
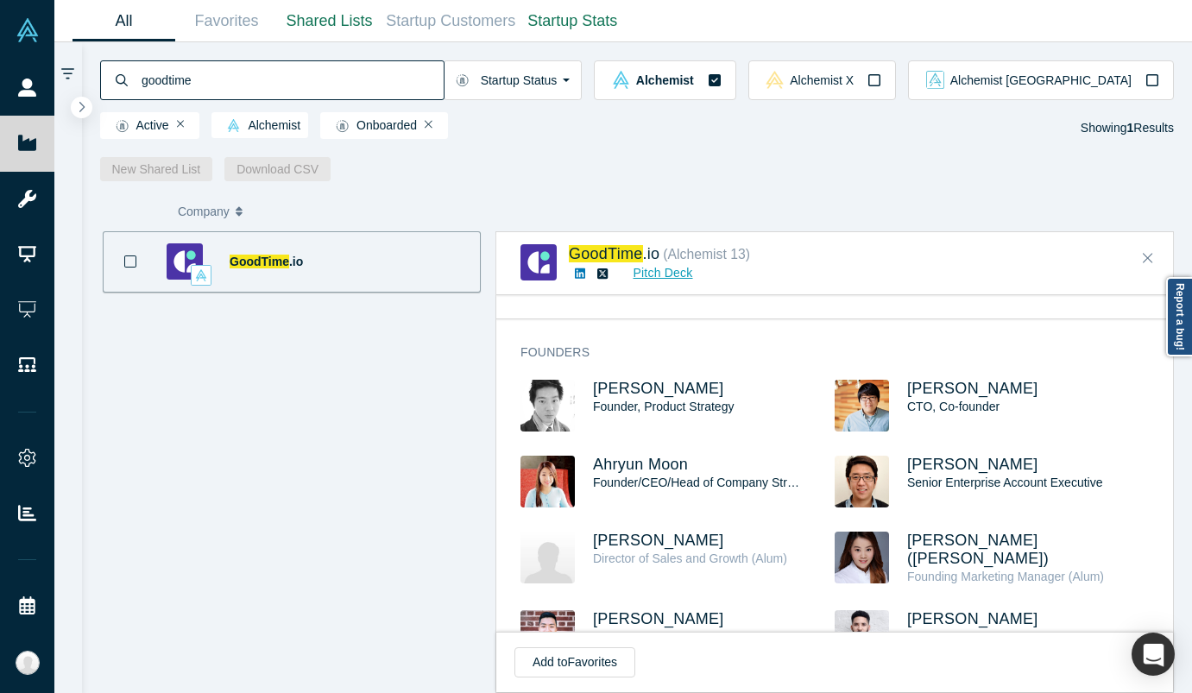
click at [544, 470] on img at bounding box center [548, 482] width 54 height 52
click at [637, 456] on span "Ahryun Moon" at bounding box center [640, 464] width 95 height 17
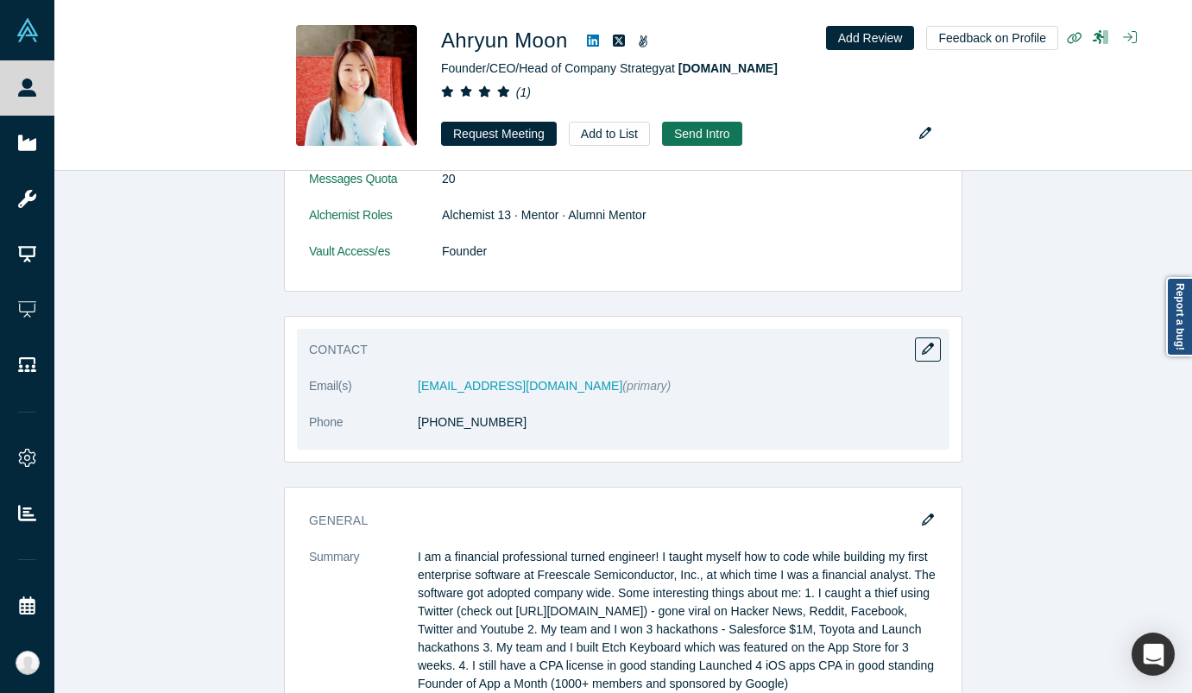
scroll to position [1217, 0]
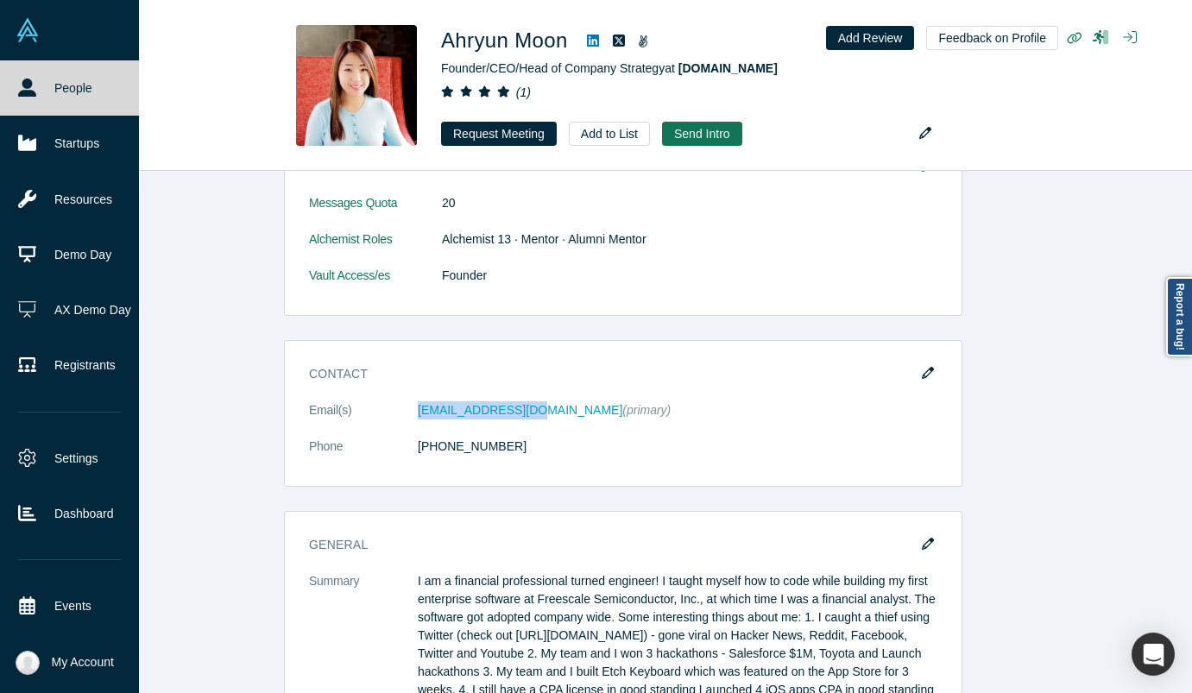
click at [49, 104] on link "People" at bounding box center [69, 87] width 139 height 55
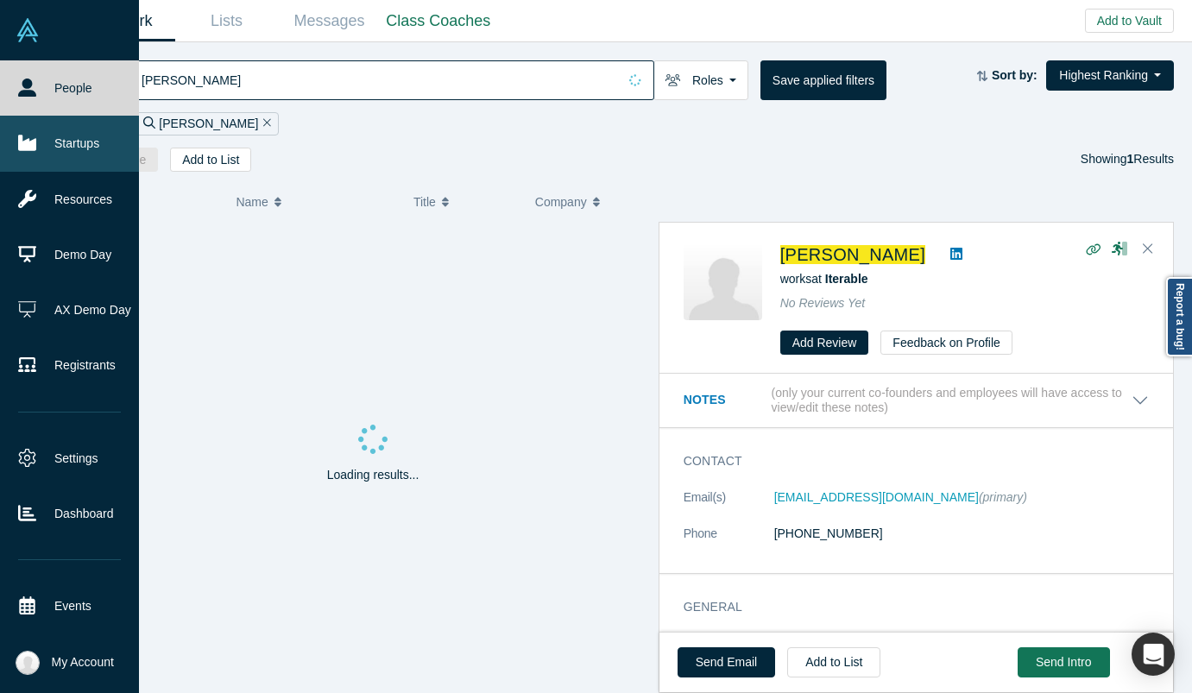
click at [40, 150] on link "Startups" at bounding box center [69, 143] width 139 height 55
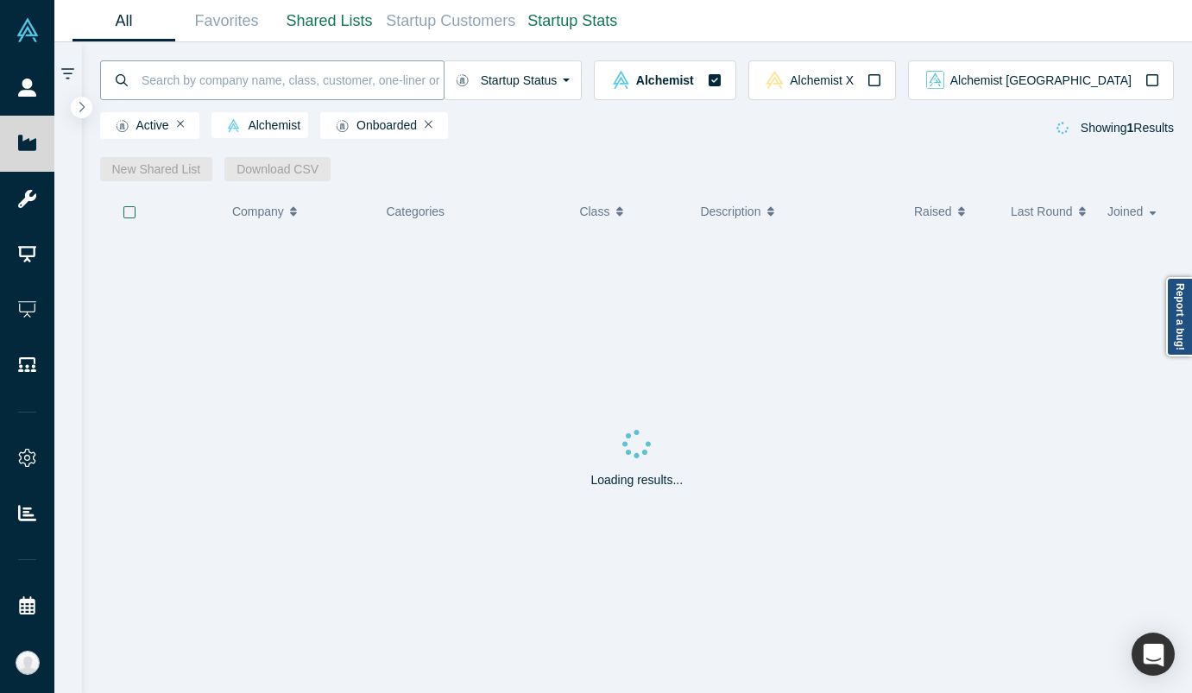
click at [228, 72] on input at bounding box center [292, 80] width 304 height 41
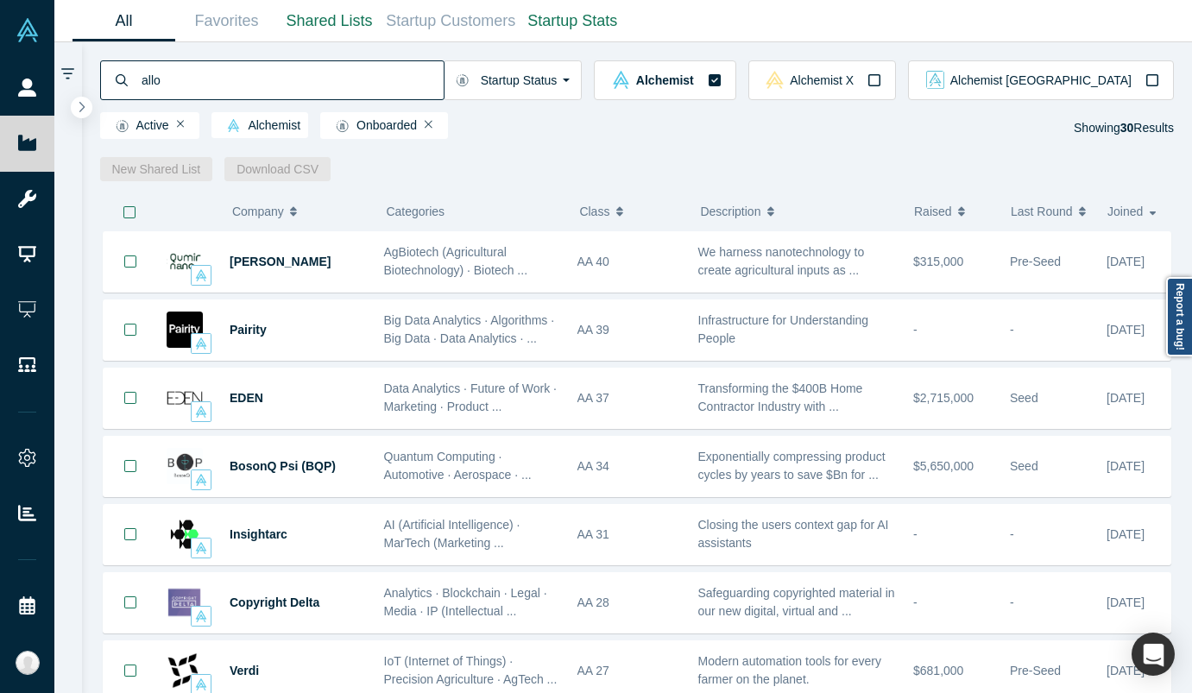
click at [382, 89] on input "allo" at bounding box center [292, 80] width 304 height 41
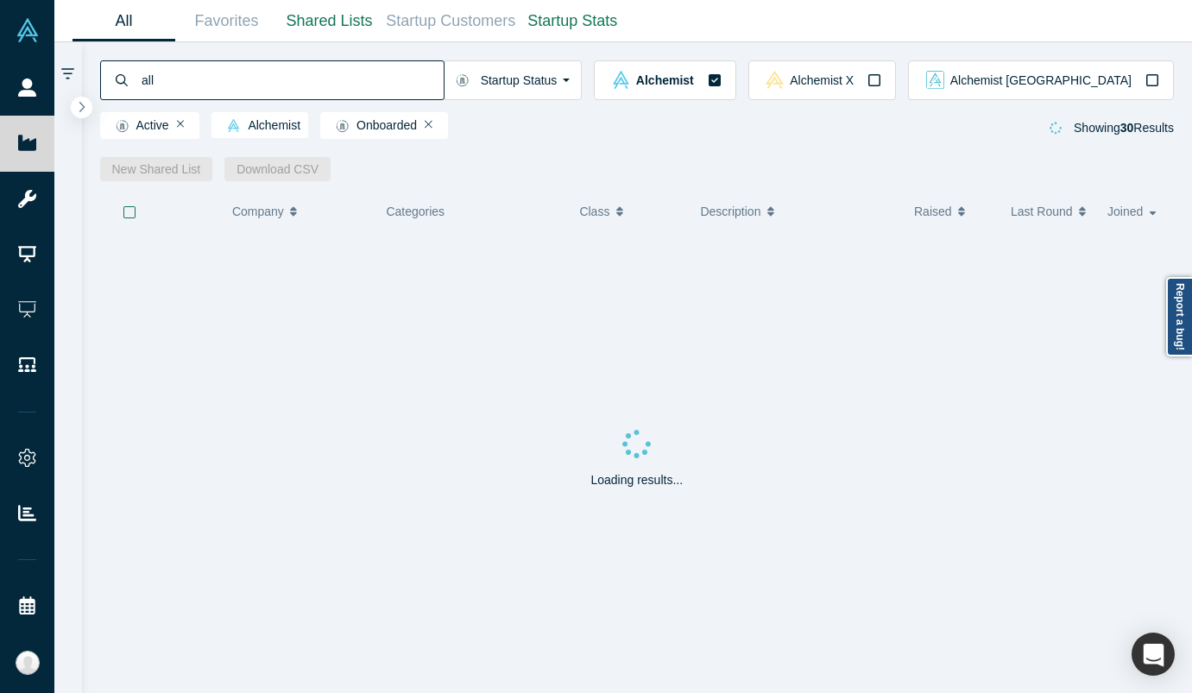
type input "allo"
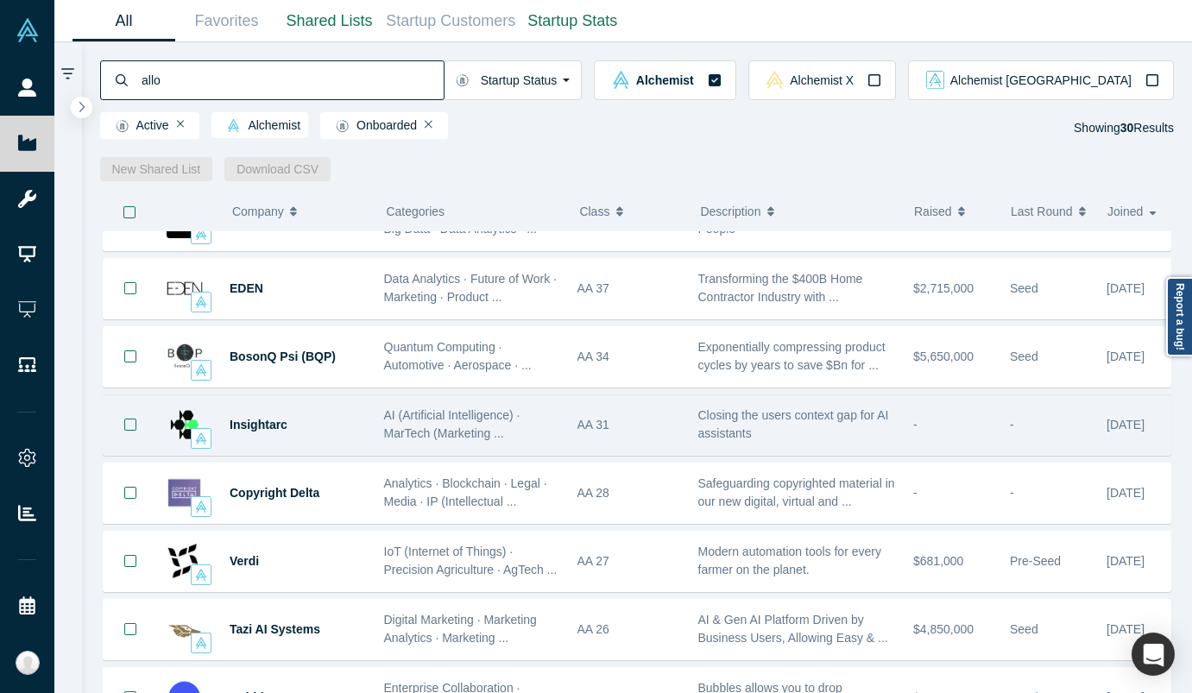
scroll to position [250, 0]
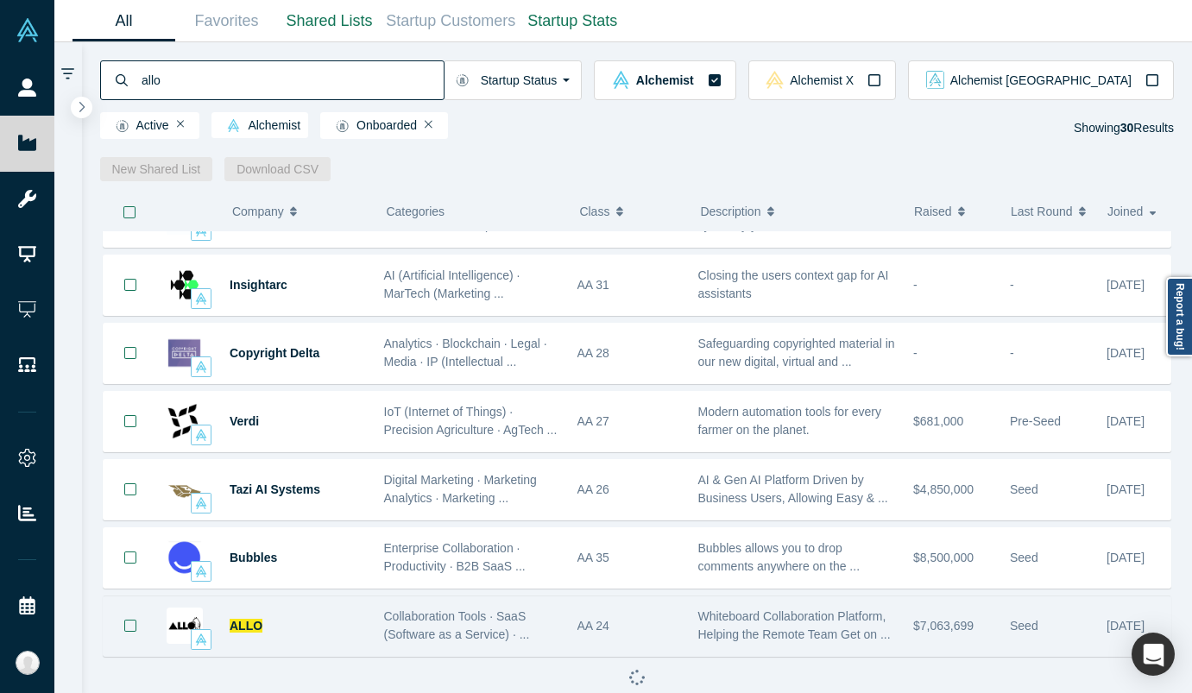
click at [323, 640] on div "ALLO" at bounding box center [298, 627] width 136 height 60
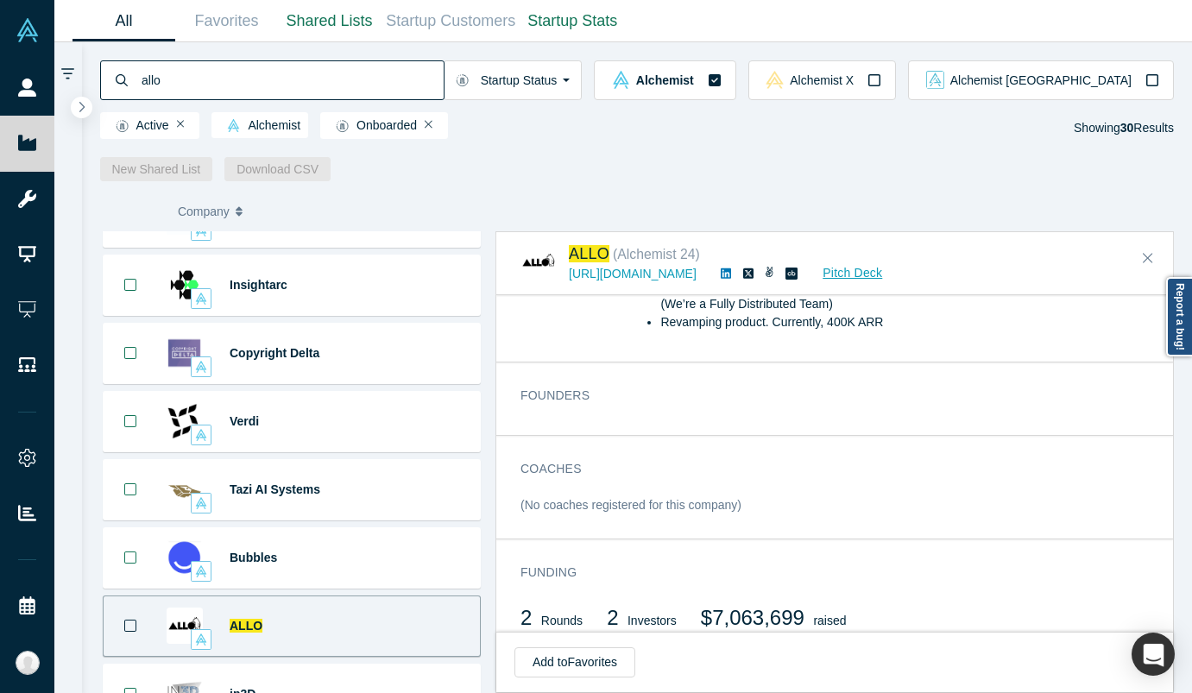
scroll to position [534, 0]
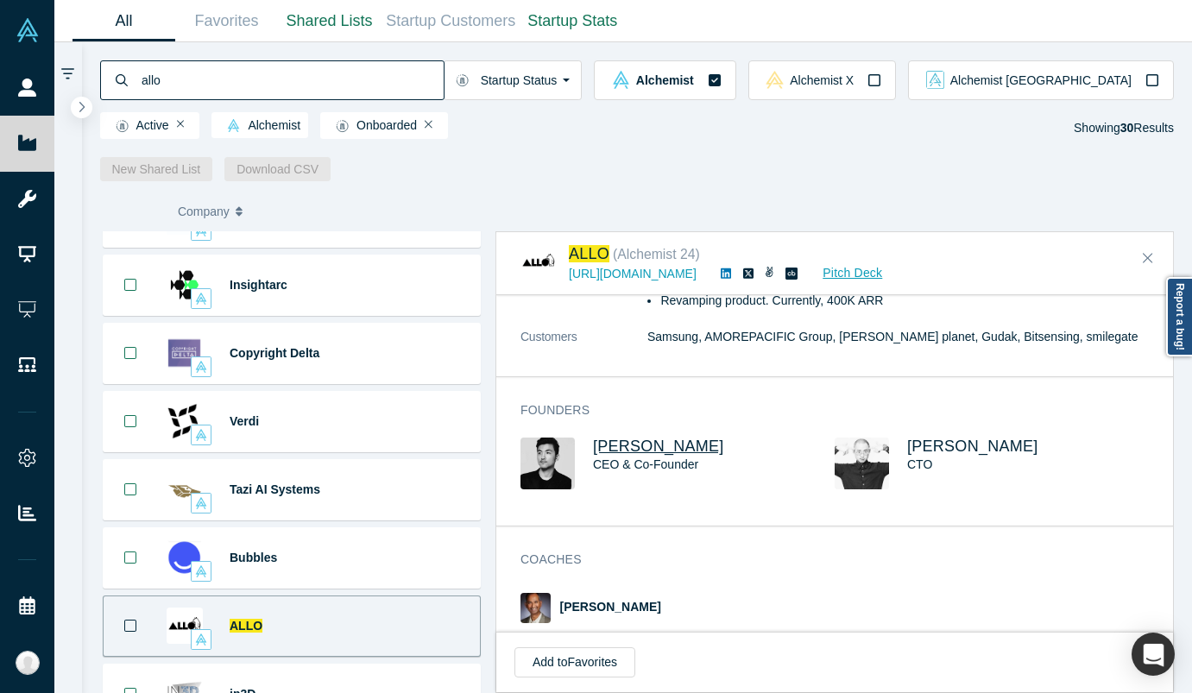
click at [631, 447] on span "[PERSON_NAME]" at bounding box center [658, 446] width 131 height 17
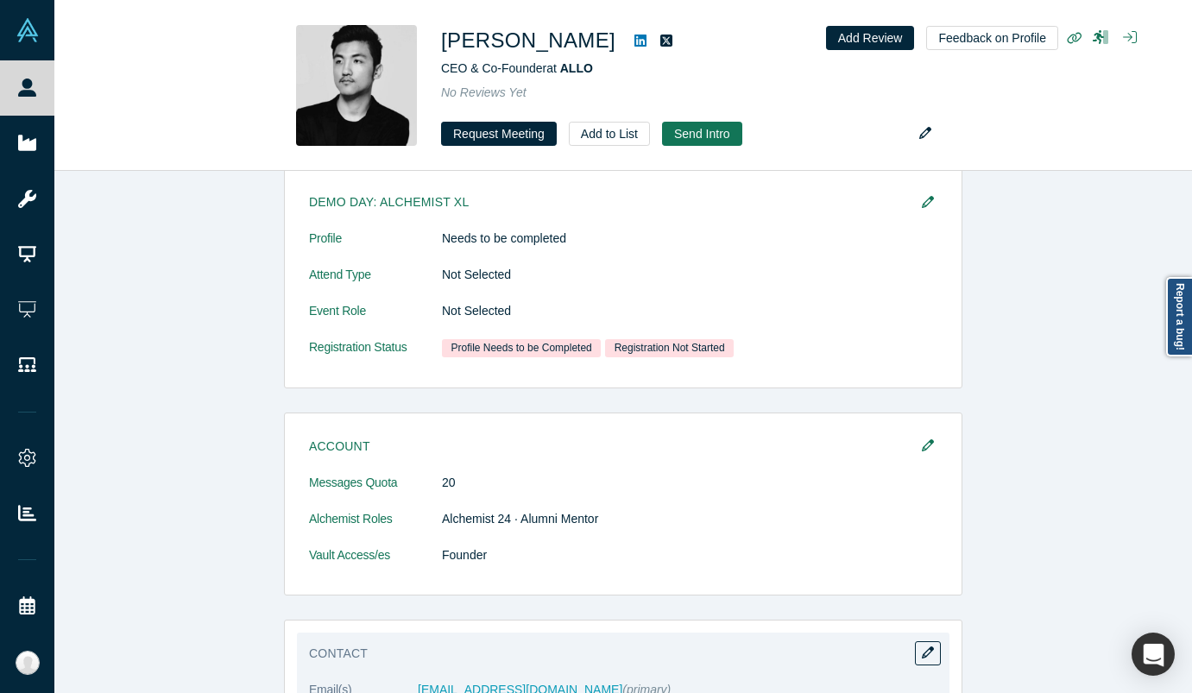
scroll to position [939, 0]
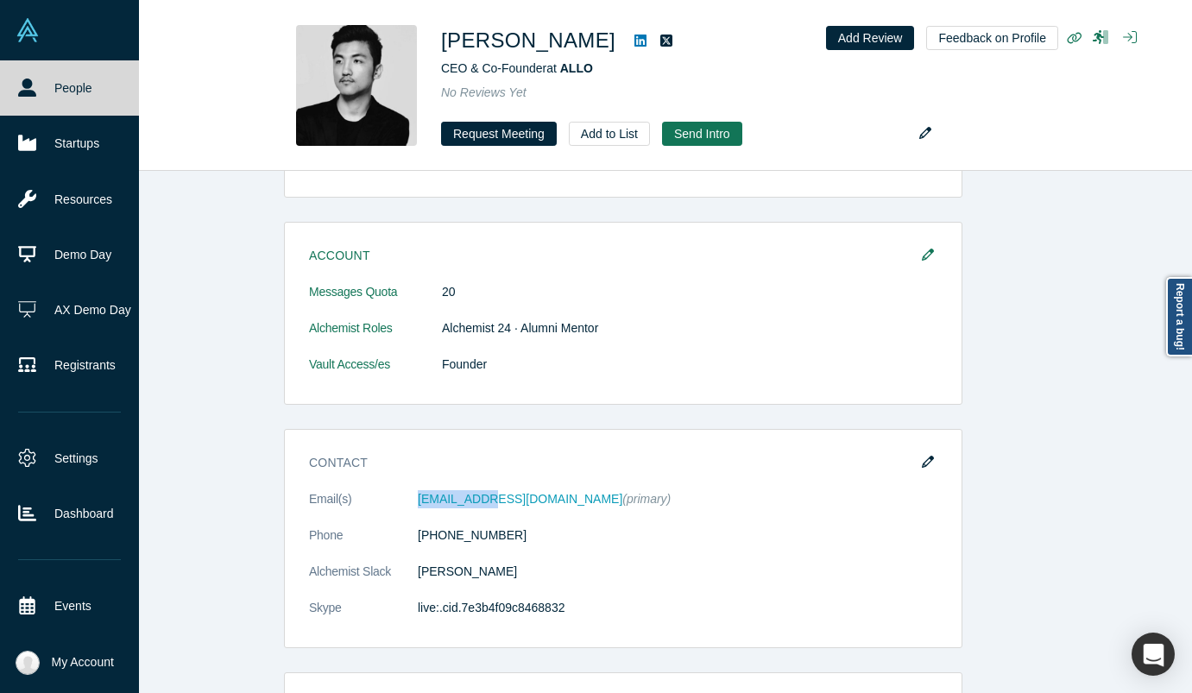
click at [52, 98] on link "People" at bounding box center [69, 87] width 139 height 55
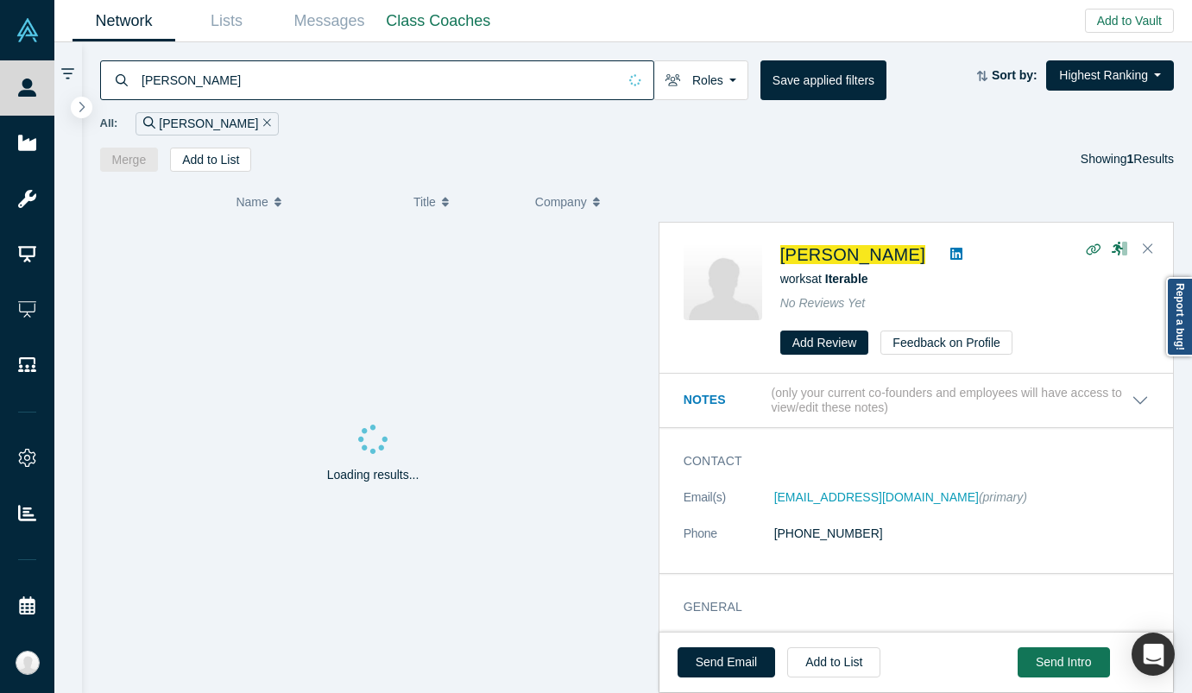
click at [303, 81] on input "[PERSON_NAME]" at bounding box center [378, 80] width 477 height 41
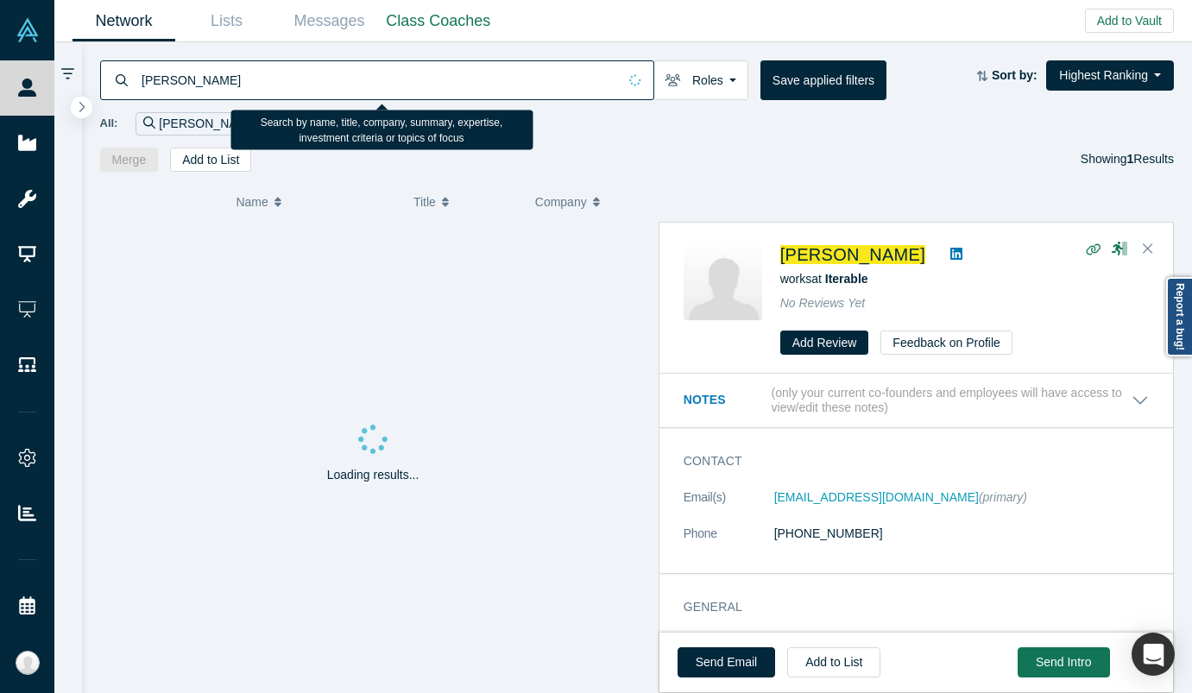
click at [303, 81] on input "[PERSON_NAME]" at bounding box center [378, 80] width 477 height 41
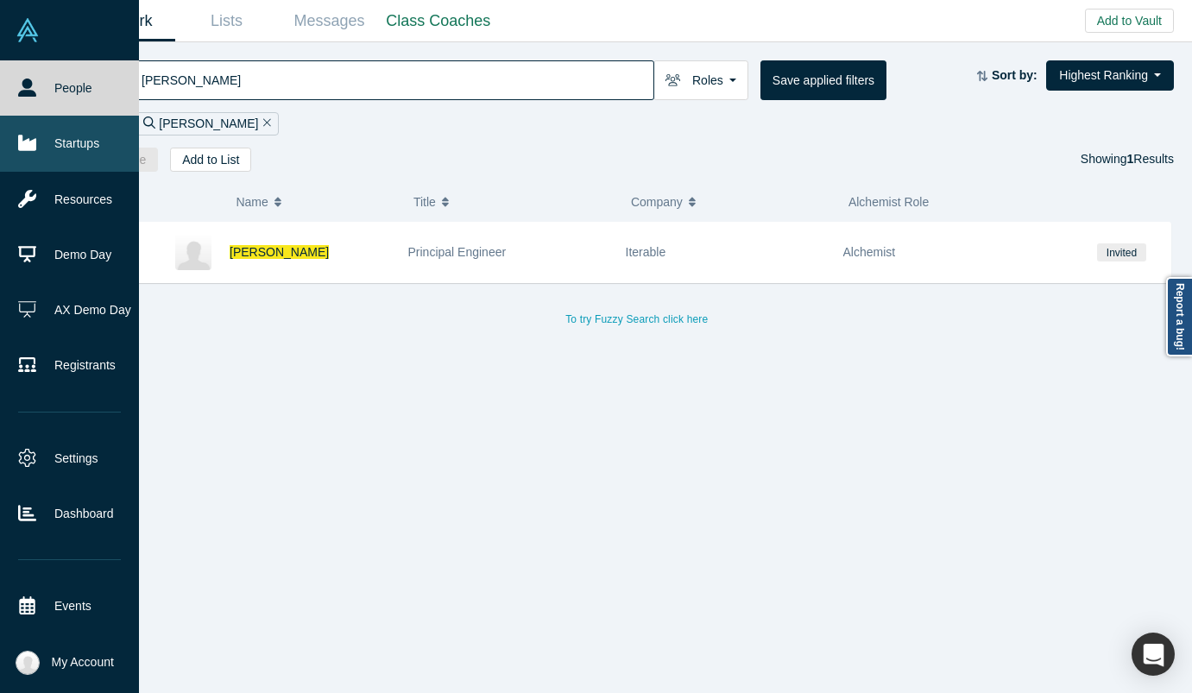
click at [29, 132] on link "Startups" at bounding box center [69, 143] width 139 height 55
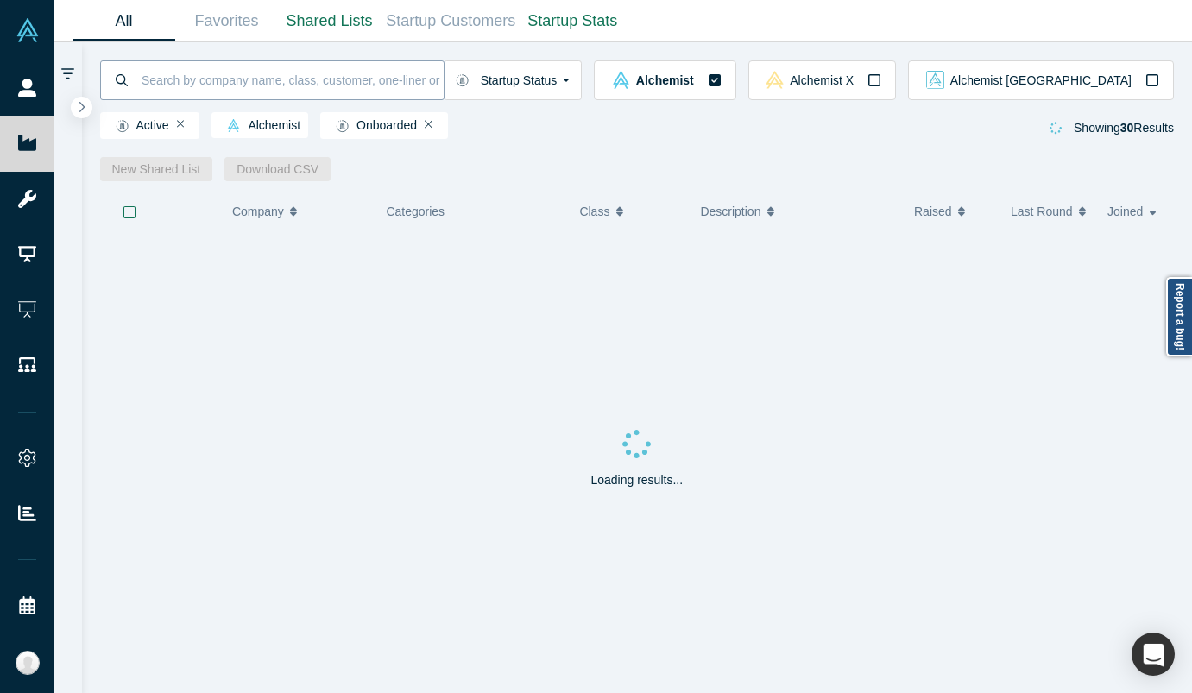
click at [201, 73] on input at bounding box center [292, 80] width 304 height 41
type input "stratio"
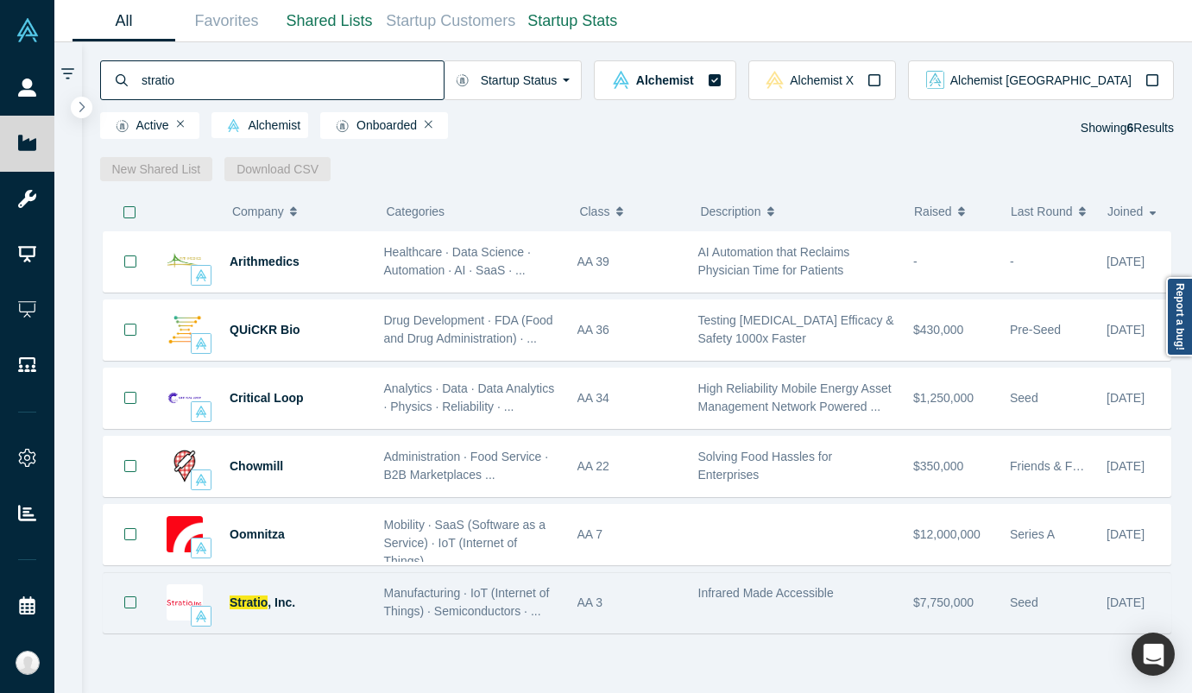
click at [337, 602] on div "Stratio , Inc." at bounding box center [298, 603] width 136 height 60
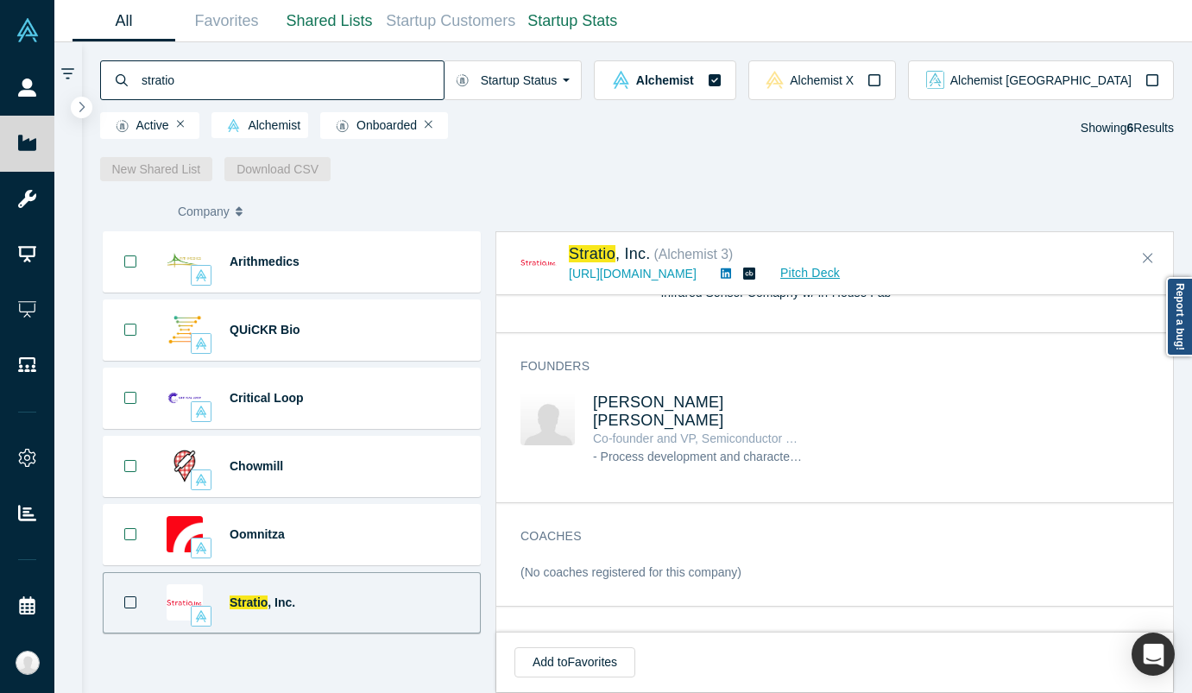
scroll to position [681, 0]
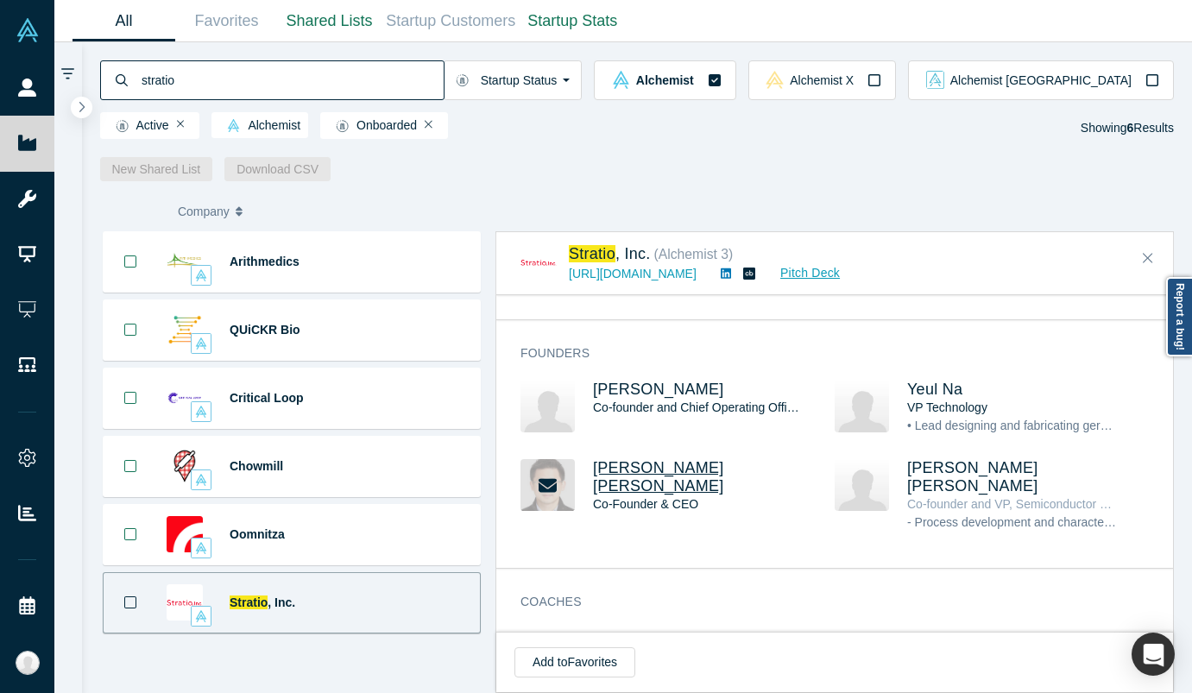
click at [671, 459] on span "[PERSON_NAME] [PERSON_NAME]" at bounding box center [658, 476] width 131 height 35
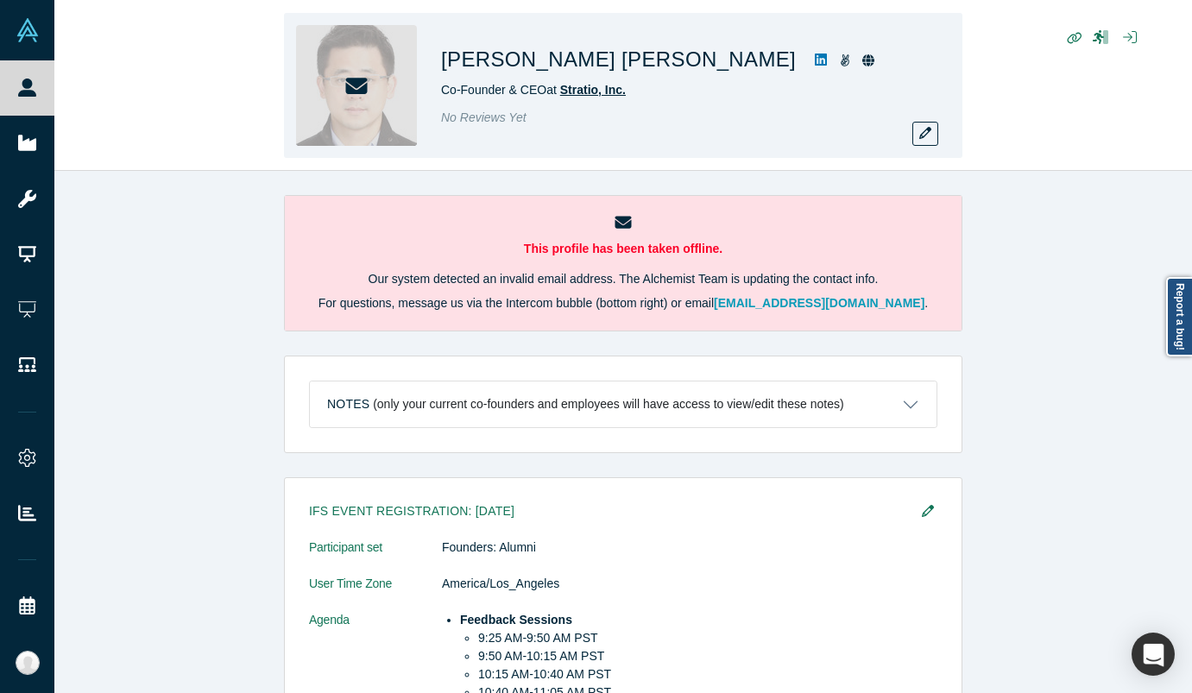
click at [583, 88] on span "Stratio, Inc." at bounding box center [593, 90] width 66 height 14
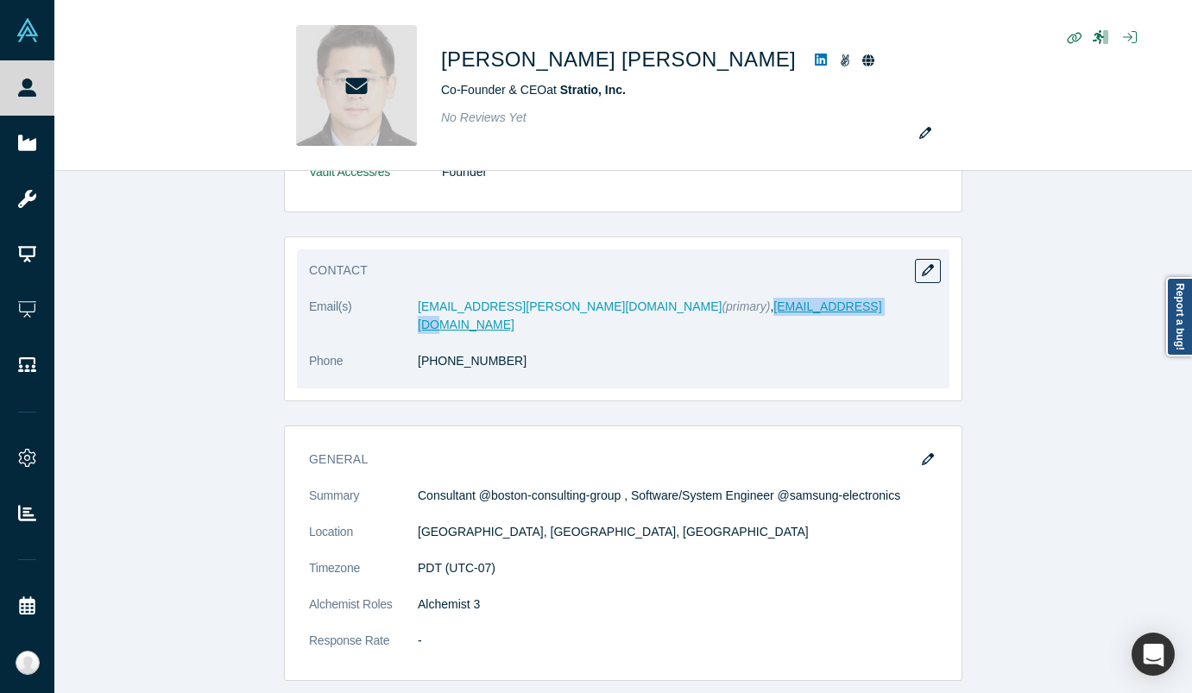
scroll to position [872, 0]
